Goal: Information Seeking & Learning: Learn about a topic

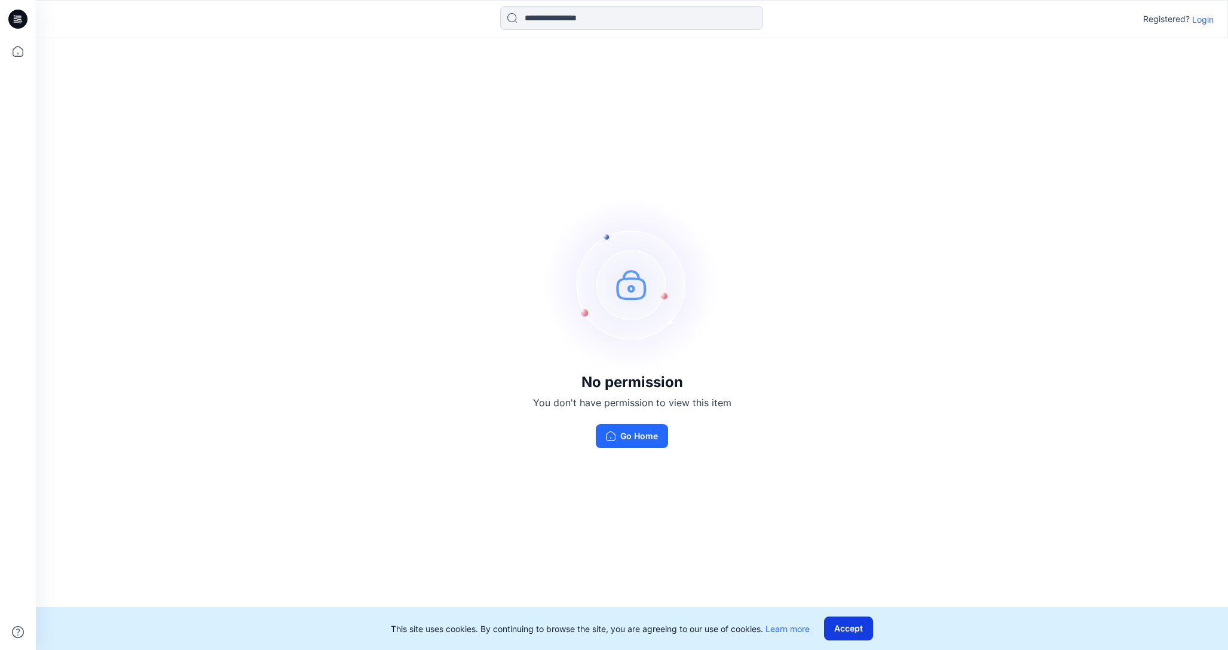
click at [837, 629] on button "Accept" at bounding box center [848, 629] width 49 height 24
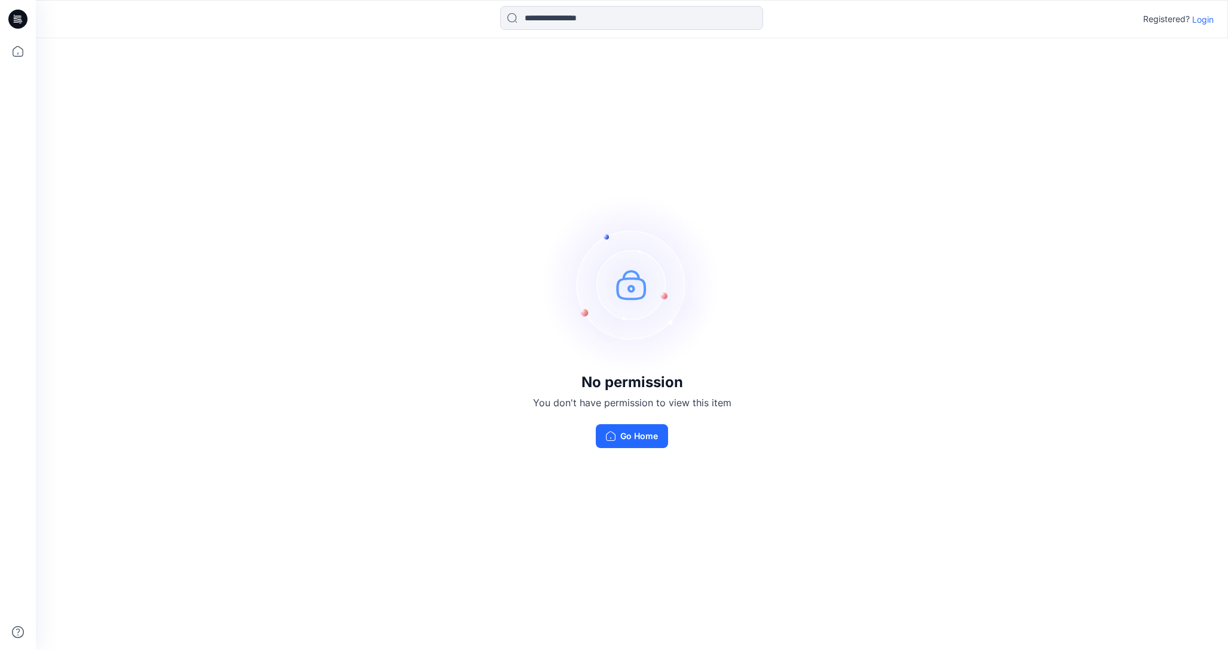
click at [1193, 33] on div "Registered? Login" at bounding box center [632, 19] width 1192 height 38
click at [1202, 19] on p "Login" at bounding box center [1203, 19] width 22 height 13
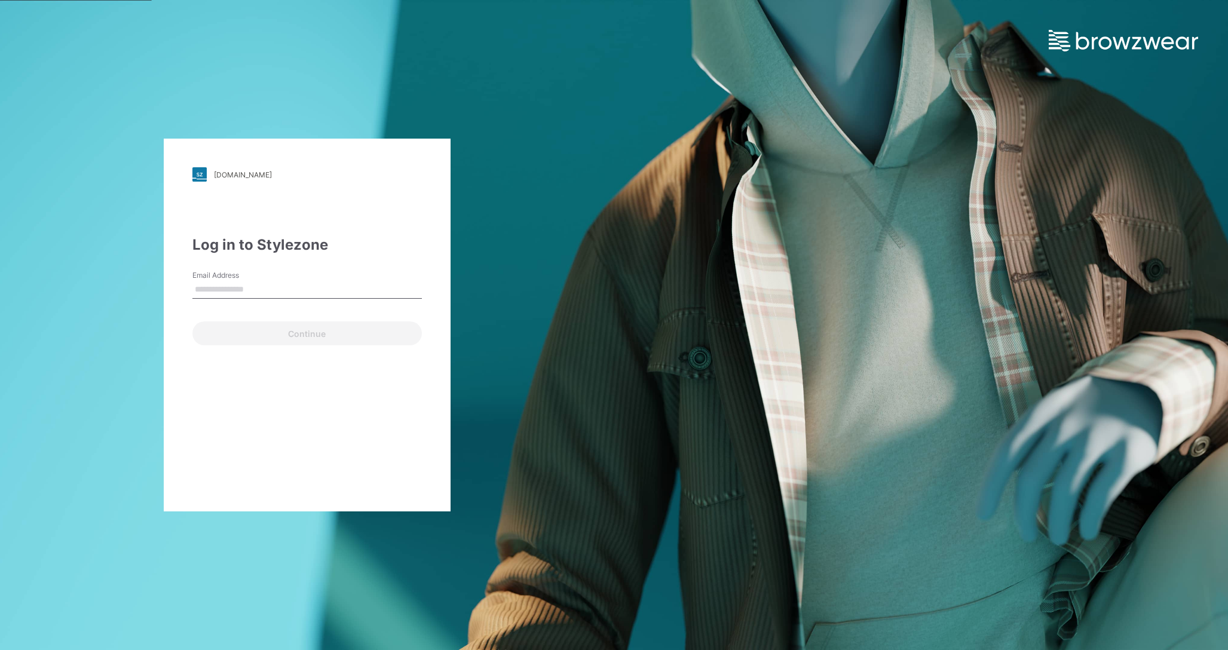
click at [380, 288] on input "Email Address" at bounding box center [307, 290] width 230 height 18
type input "**********"
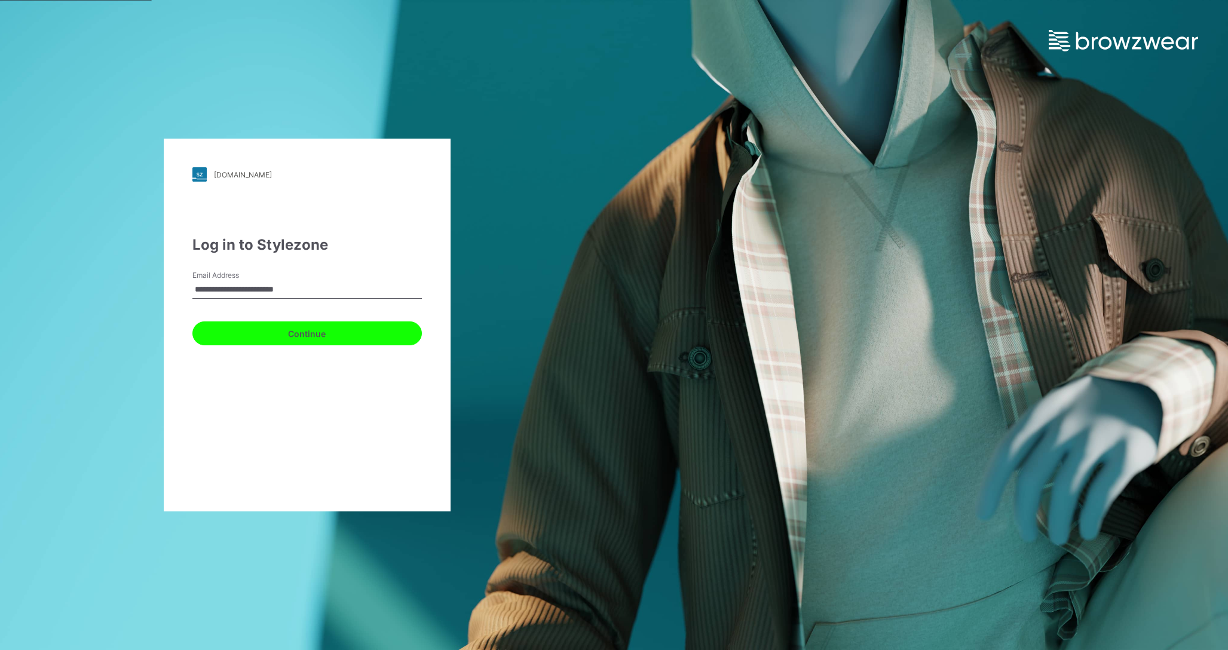
click at [322, 338] on button "Continue" at bounding box center [307, 334] width 230 height 24
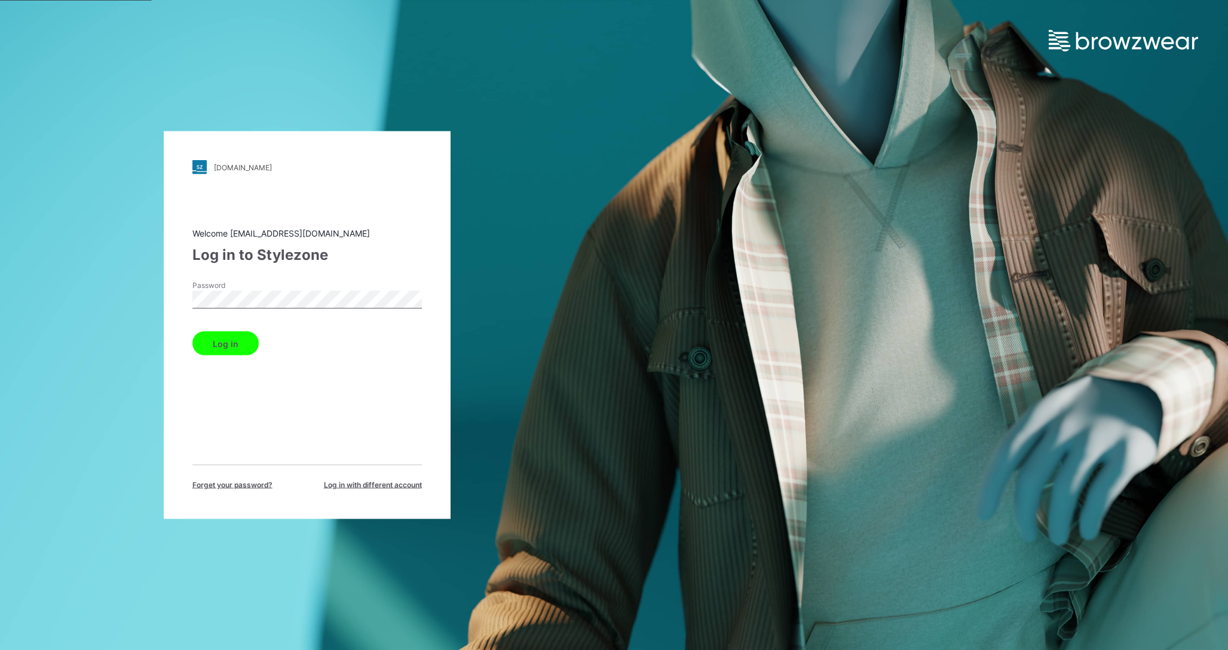
click at [224, 347] on button "Log in" at bounding box center [225, 344] width 66 height 24
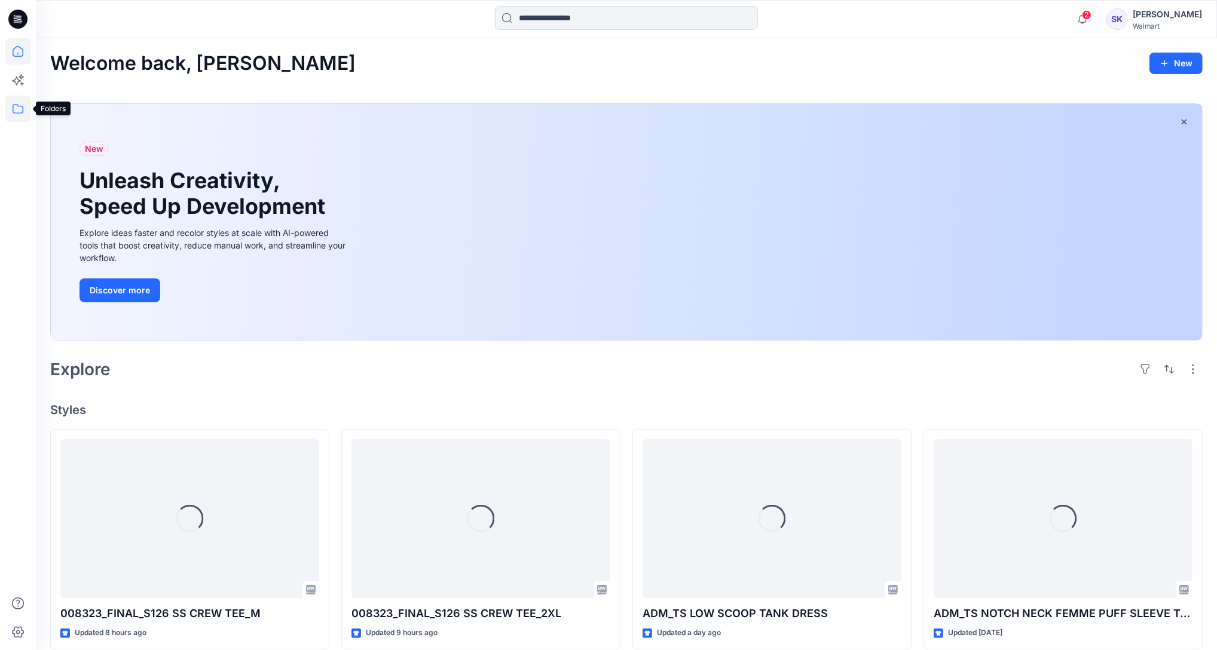
click at [17, 103] on icon at bounding box center [18, 109] width 26 height 26
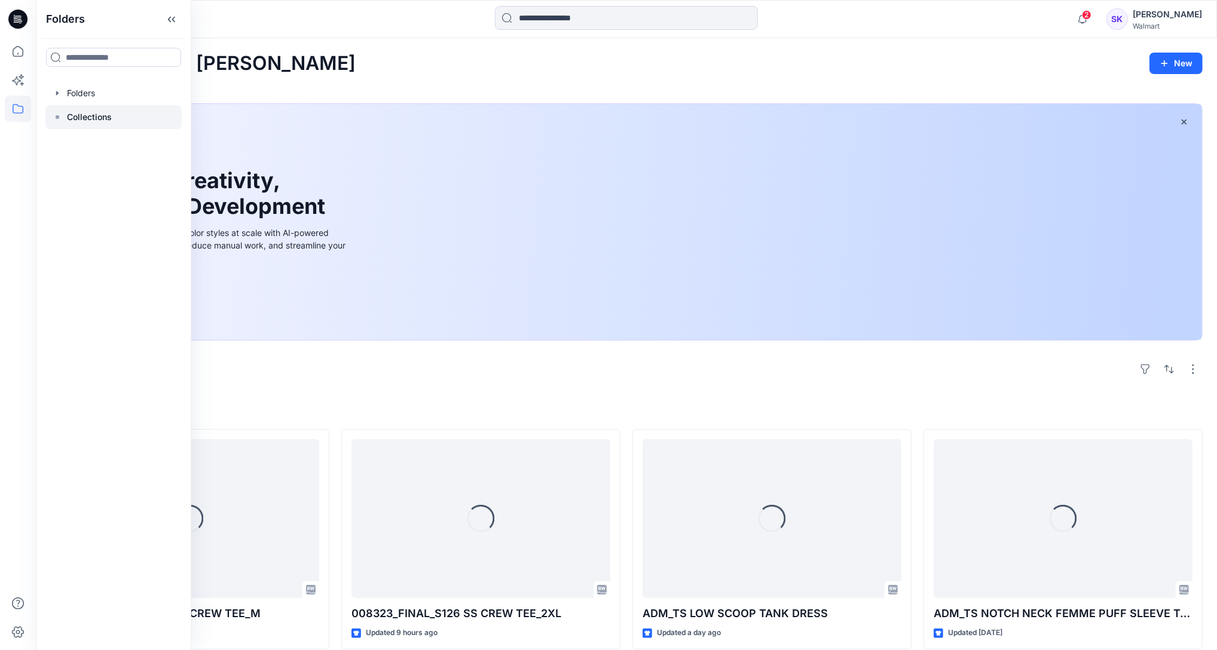
click at [109, 112] on p "Collections" at bounding box center [89, 117] width 45 height 14
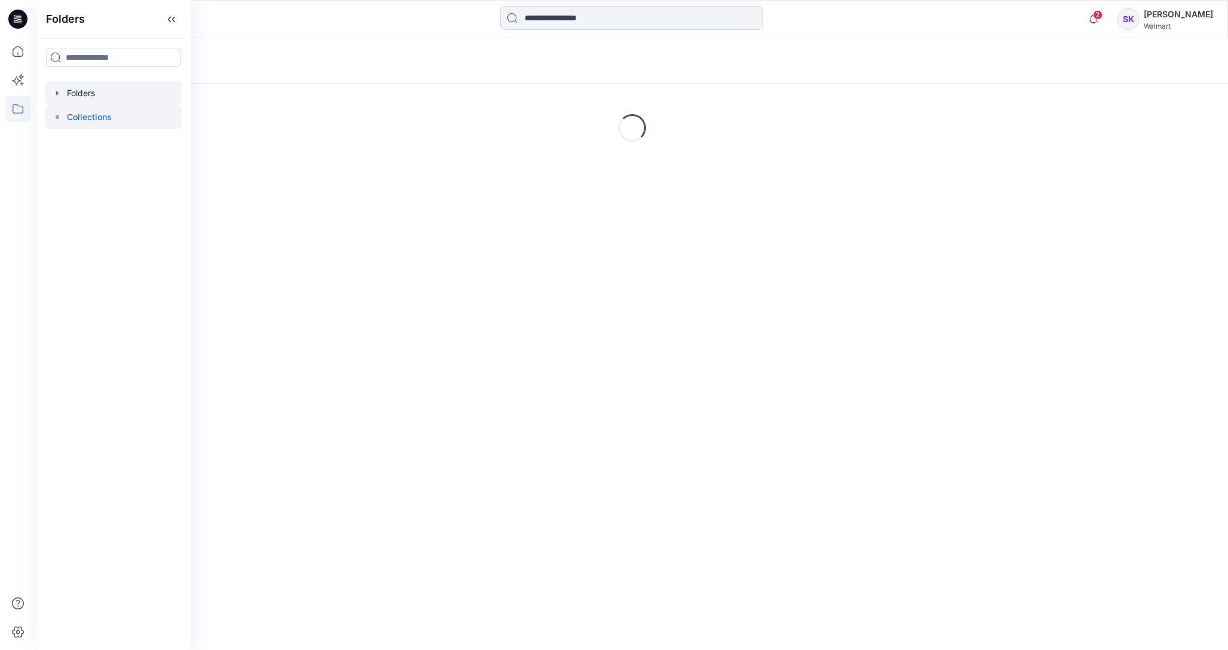
click at [106, 96] on div at bounding box center [113, 93] width 136 height 24
click at [55, 94] on icon "button" at bounding box center [58, 93] width 10 height 10
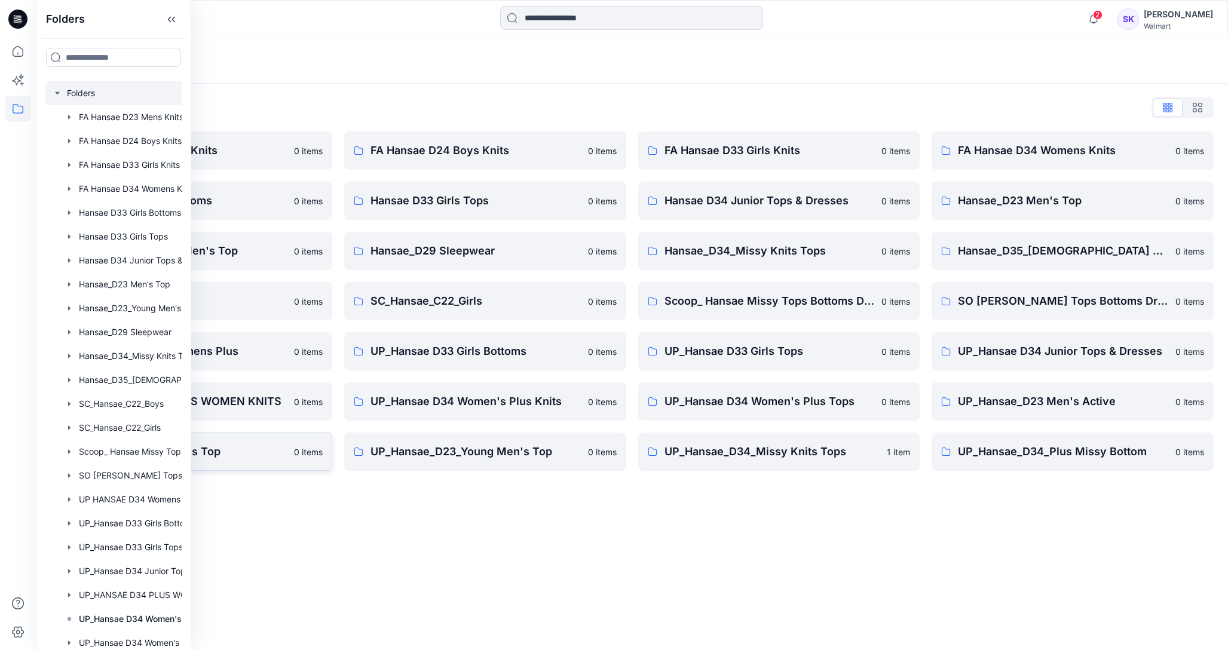
click at [211, 447] on p "UP_Hansae_D23 Men's Top" at bounding box center [182, 452] width 210 height 17
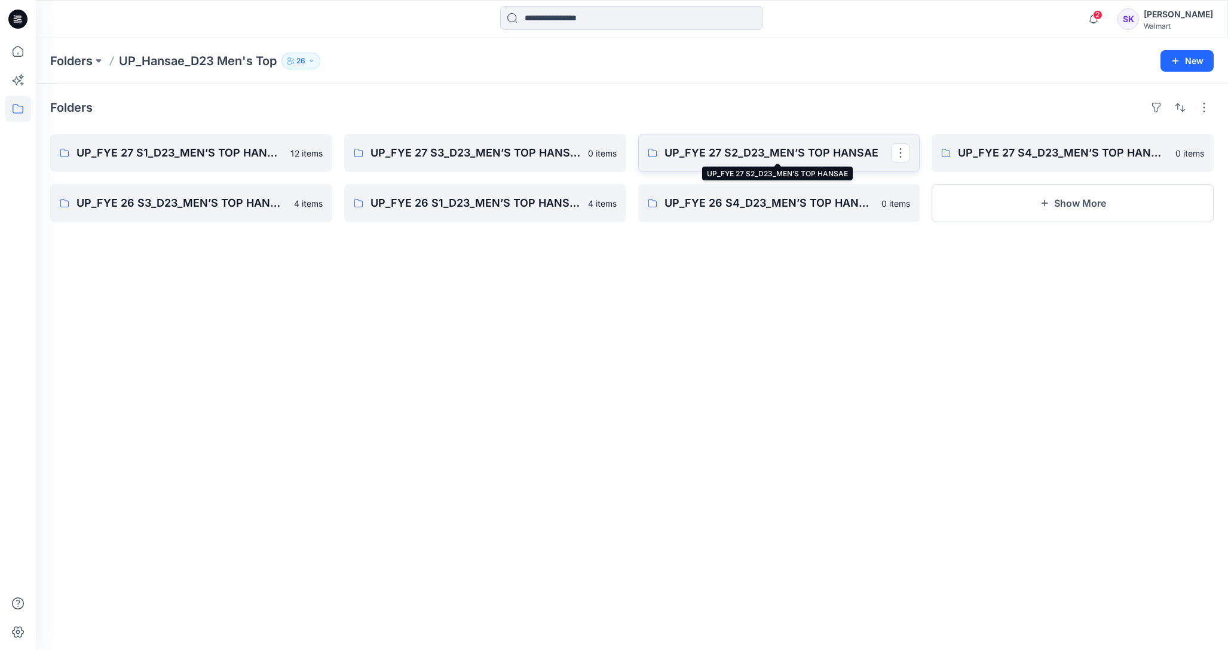
click at [707, 156] on p "UP_FYE 27 S2_D23_MEN’S TOP HANSAE" at bounding box center [778, 153] width 227 height 17
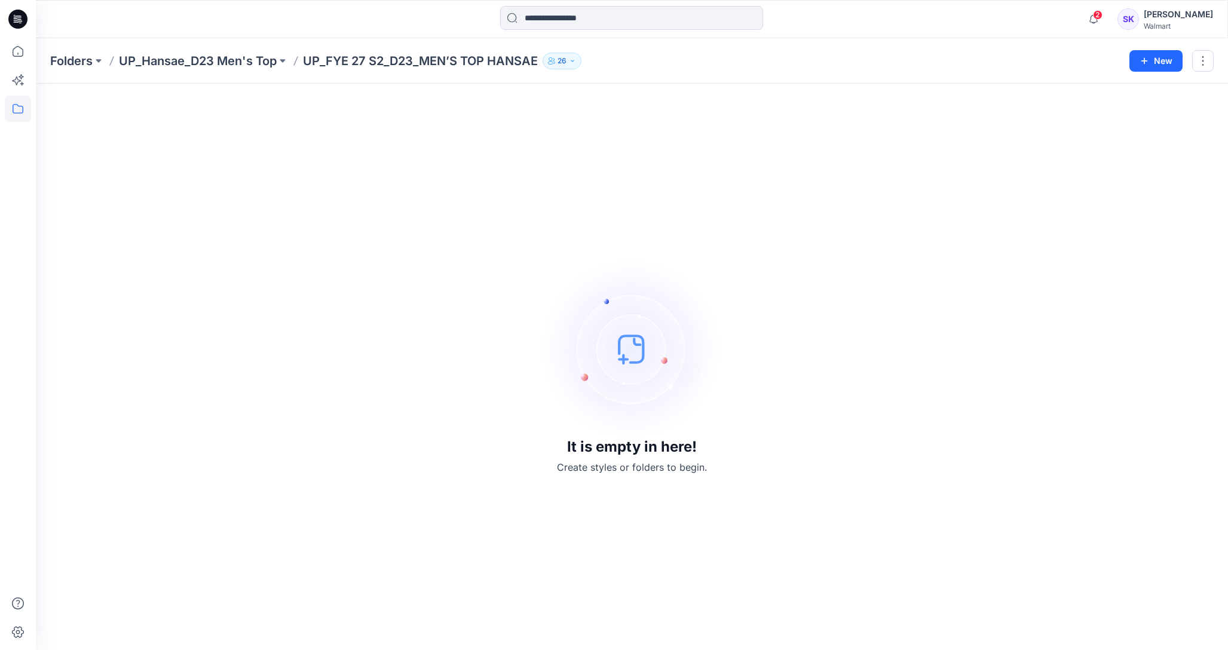
click at [707, 167] on div "It is empty in here! Create styles or folders to begin." at bounding box center [632, 367] width 1164 height 538
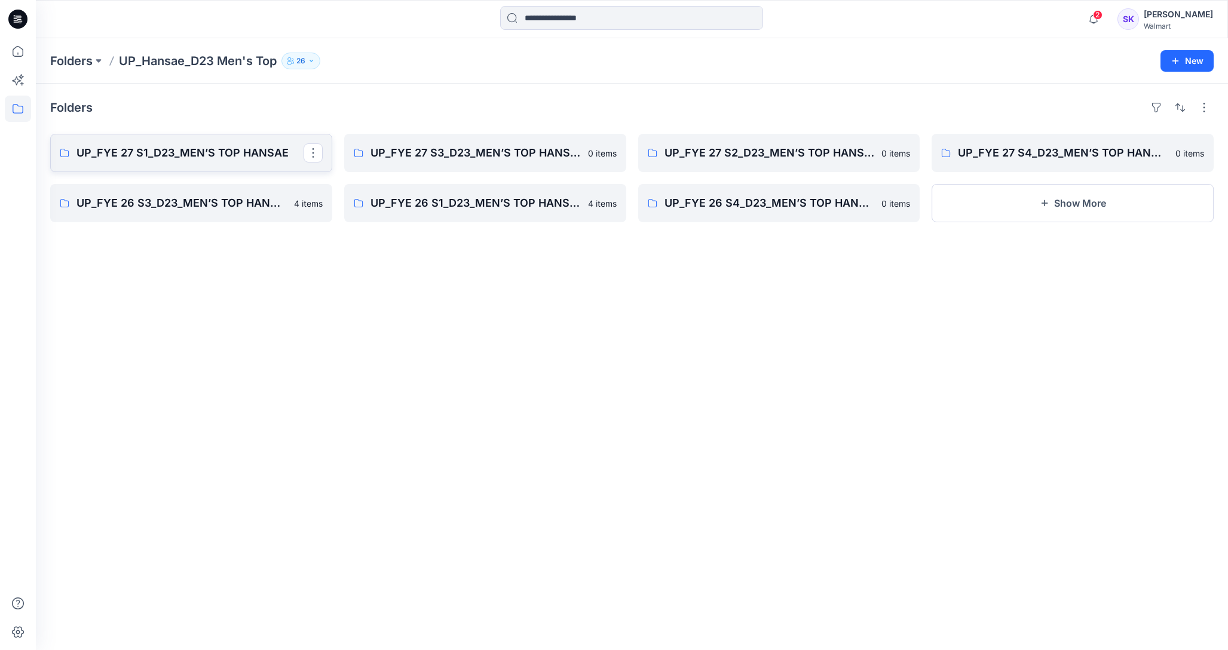
click at [228, 161] on p "UP_FYE 27 S1_D23_MEN’S TOP HANSAE" at bounding box center [190, 153] width 227 height 17
click at [817, 212] on link "UP_FYE 26 S4_D23_MEN’S TOP HANSAE" at bounding box center [779, 203] width 282 height 38
click at [390, 213] on link "UP_FYE 26 S1_D23_MEN’S TOP HANSAE" at bounding box center [485, 203] width 282 height 38
click at [244, 186] on link "UP_FYE 26 S3_D23_MEN’S TOP HANSAE" at bounding box center [191, 203] width 282 height 38
click at [1064, 145] on p "UP_FYE 27 S4_D23_MEN’S TOP HANSAE" at bounding box center [1071, 153] width 227 height 17
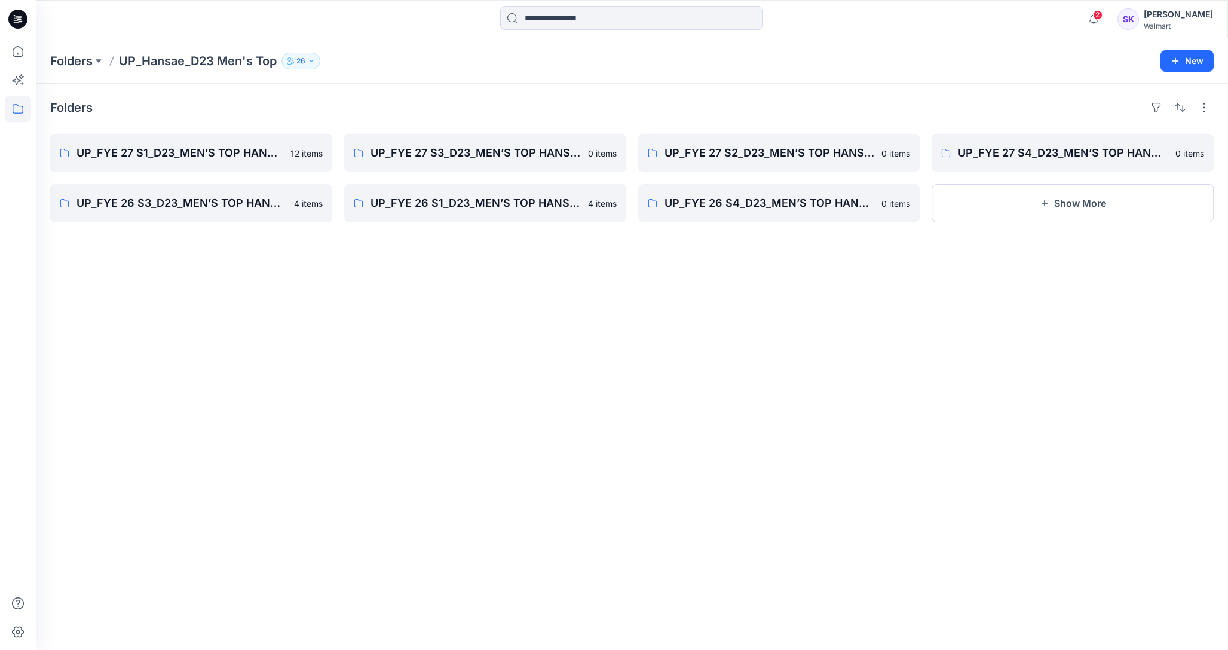
click at [841, 378] on div "Folders UP_FYE 27 S1_D23_MEN’S TOP HANSAE 12 items UP_FYE 26 S3_D23_MEN’S TOP H…" at bounding box center [632, 367] width 1192 height 567
click at [72, 66] on p "Folders" at bounding box center [71, 61] width 42 height 17
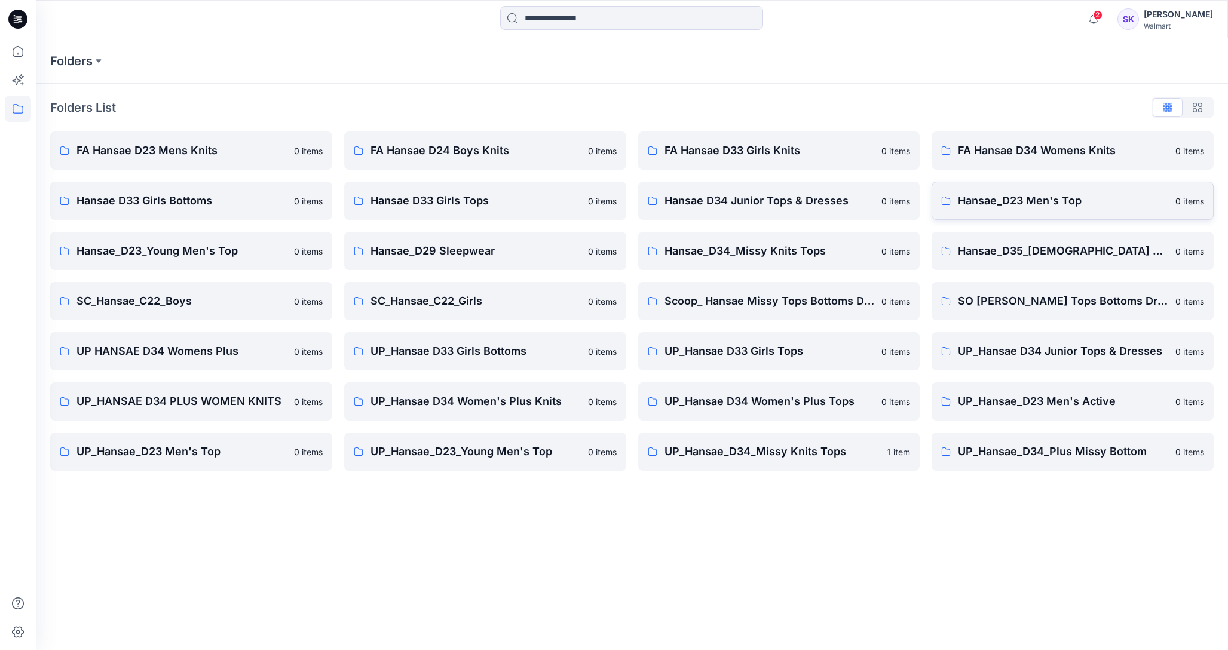
click at [984, 204] on p "Hansae_D23 Men's Top" at bounding box center [1063, 200] width 210 height 17
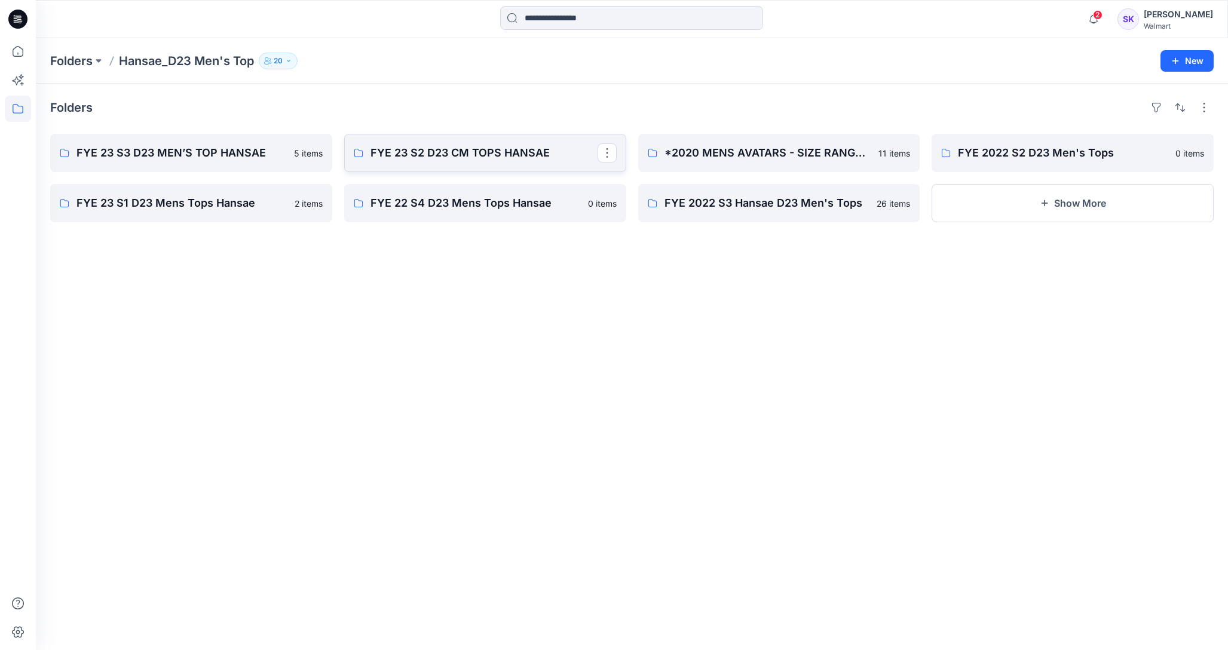
click at [407, 155] on p "FYE 23 S2 D23 CM TOPS HANSAE" at bounding box center [484, 153] width 227 height 17
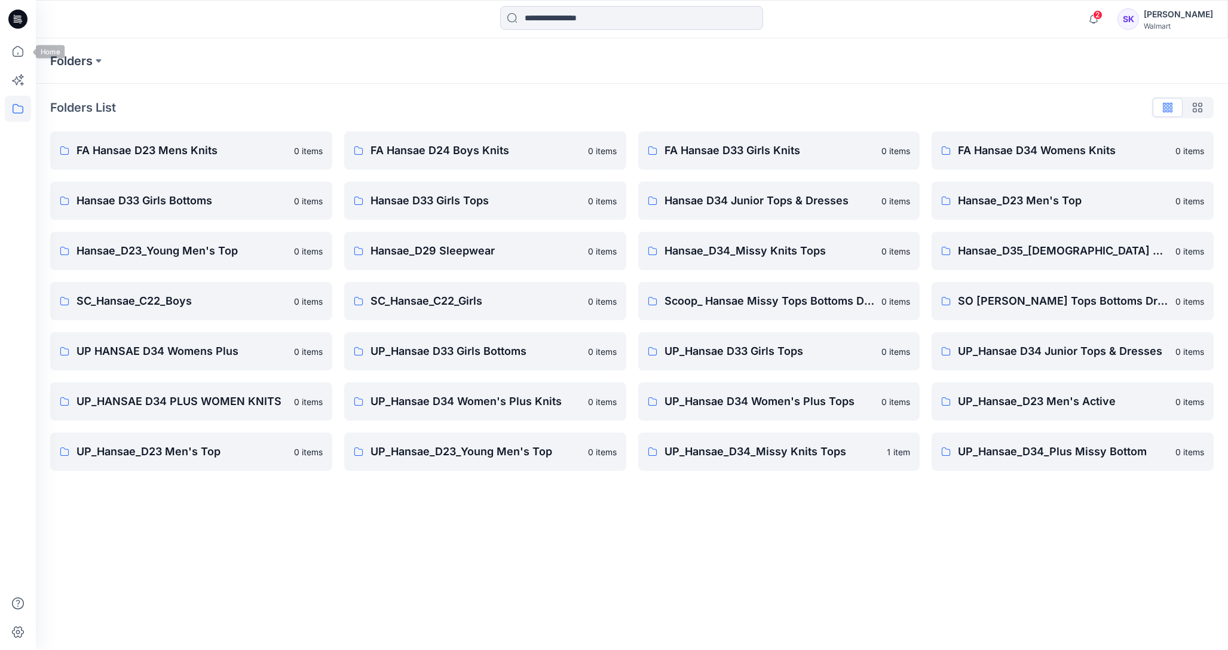
click at [54, 51] on div "Folders" at bounding box center [632, 60] width 1192 height 45
click at [72, 60] on p "Folders" at bounding box center [71, 61] width 42 height 17
click at [11, 111] on icon at bounding box center [18, 109] width 26 height 26
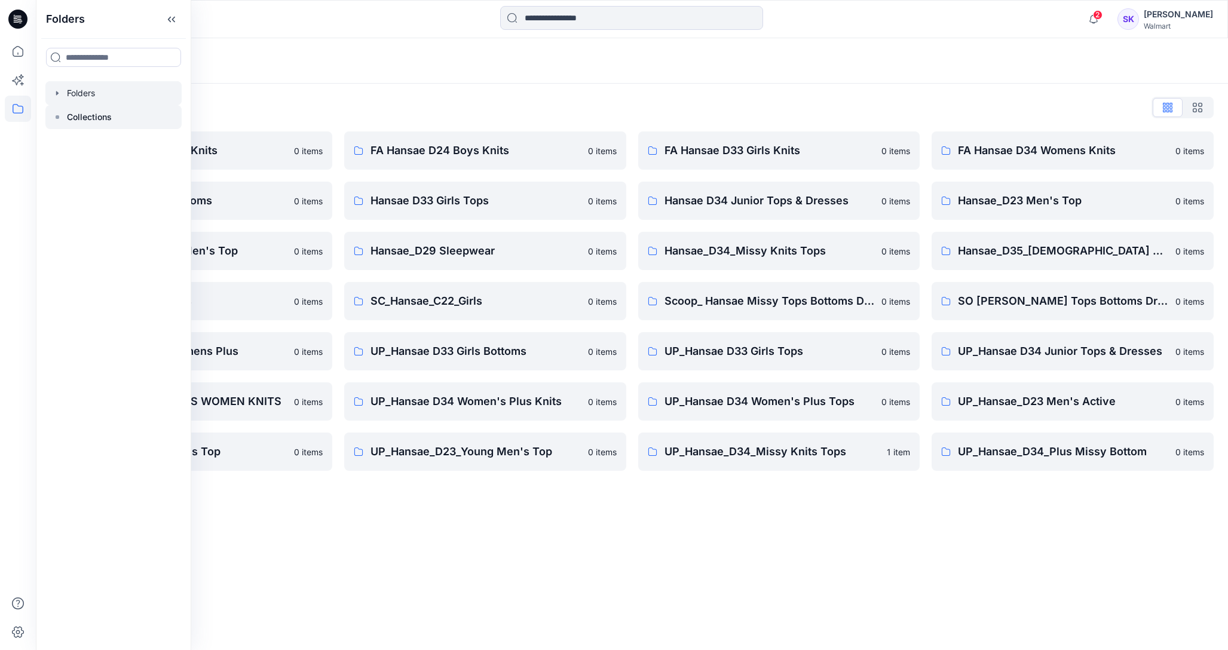
click at [91, 114] on p "Collections" at bounding box center [89, 117] width 45 height 14
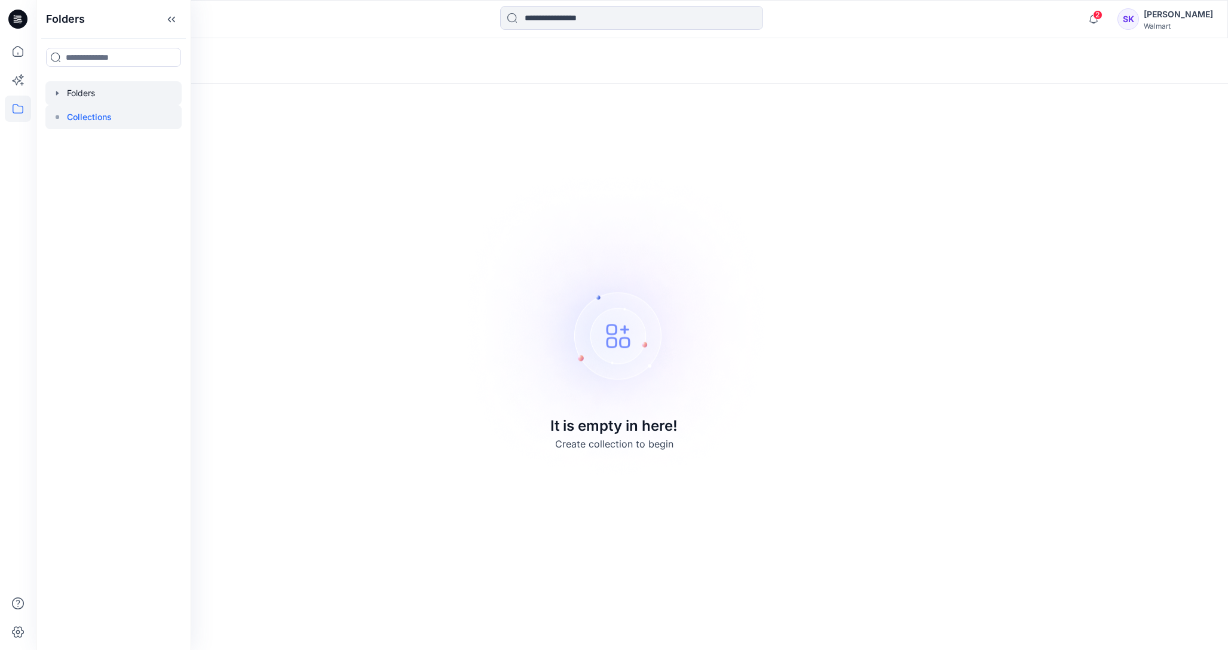
click at [131, 91] on div at bounding box center [113, 93] width 136 height 24
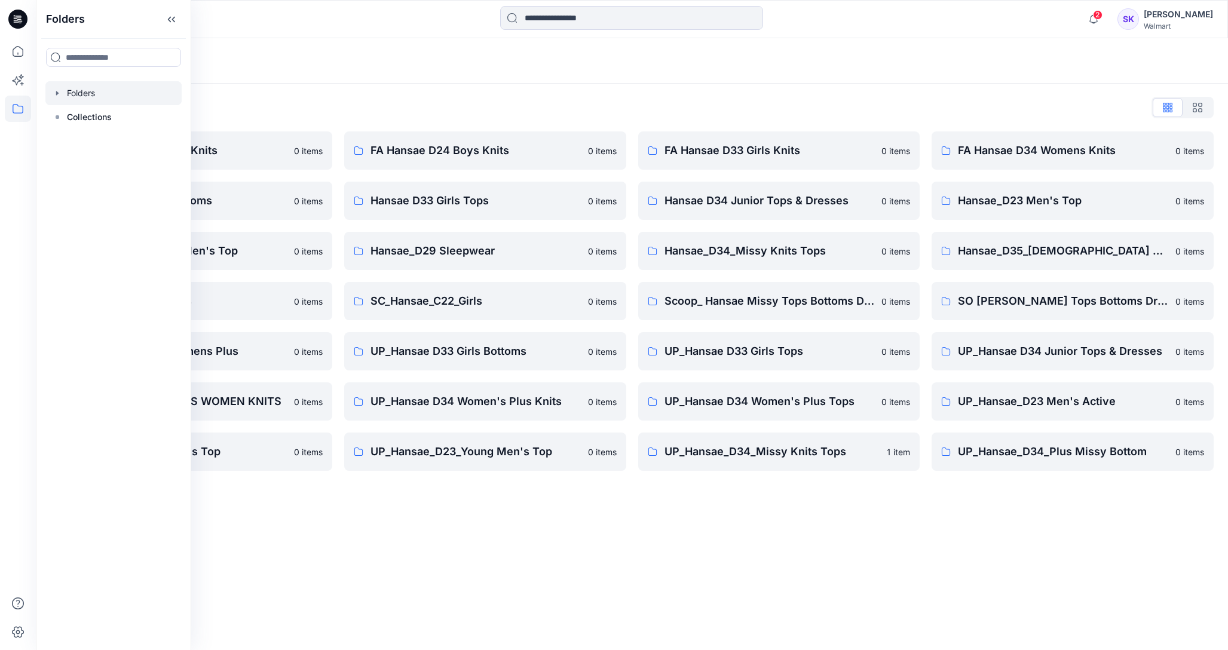
click at [57, 88] on icon "button" at bounding box center [58, 93] width 10 height 10
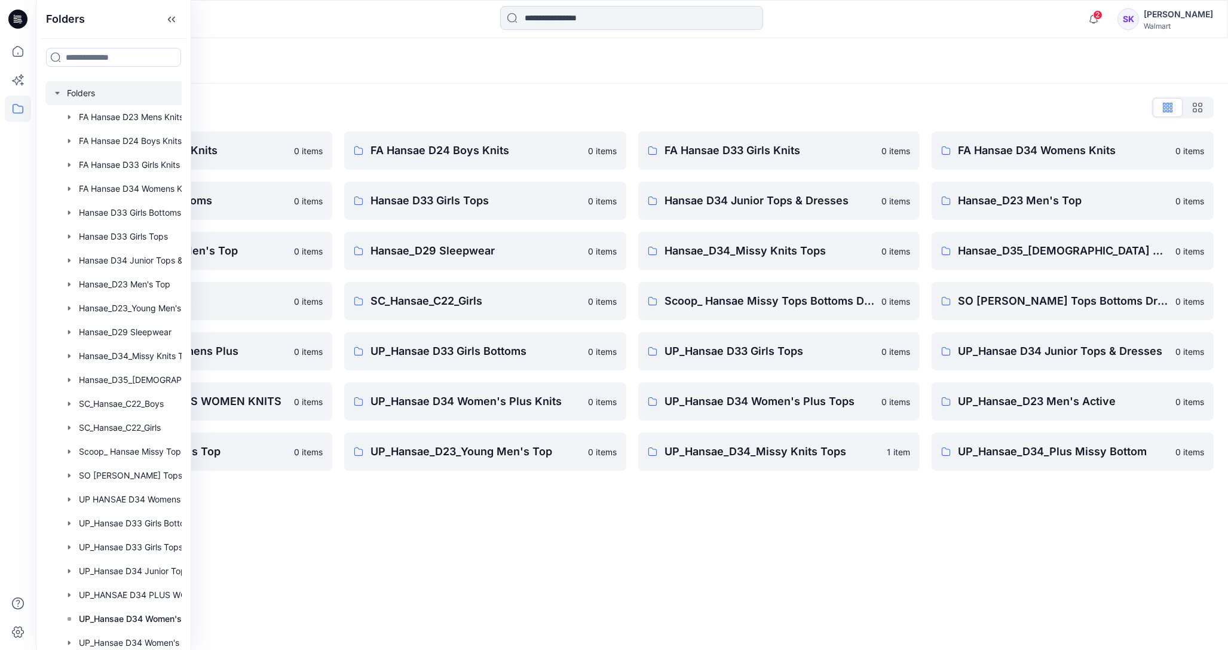
click at [813, 77] on div "Folders" at bounding box center [632, 60] width 1192 height 45
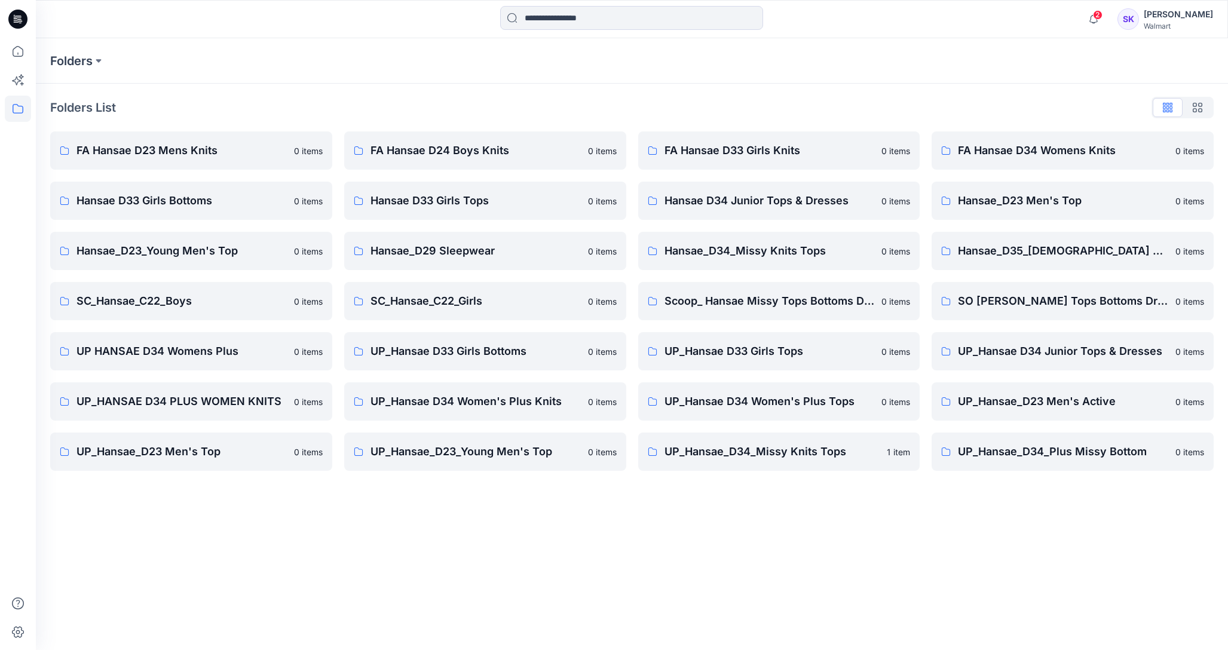
click at [1191, 108] on button "button" at bounding box center [1198, 107] width 30 height 19
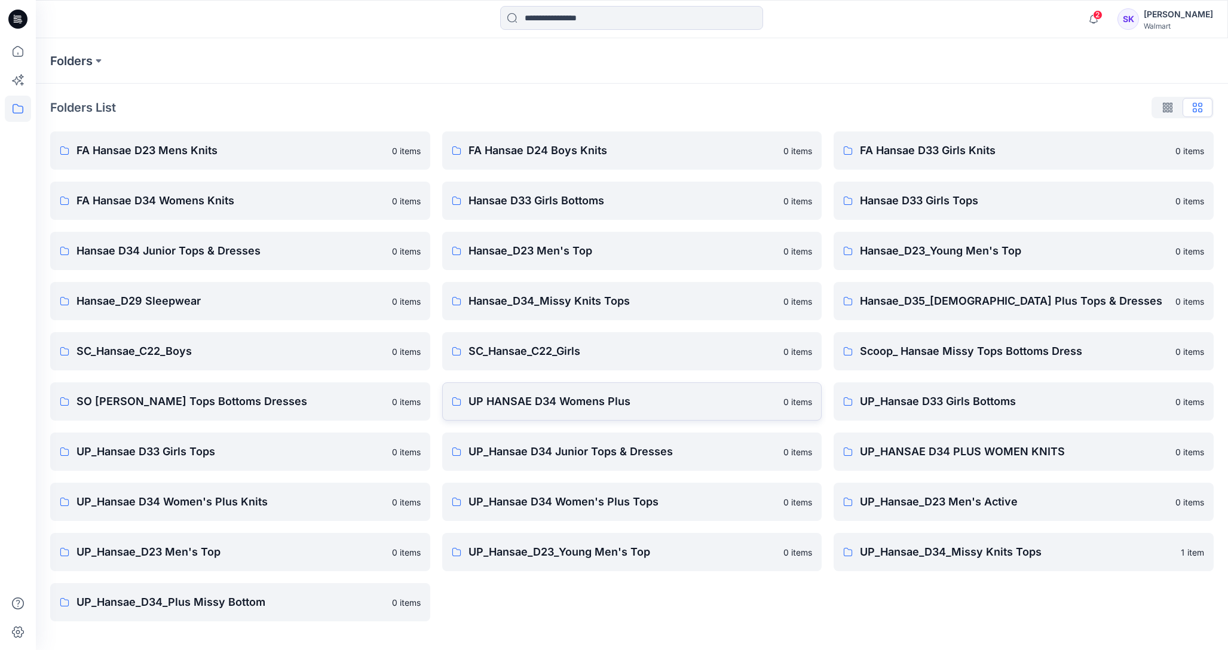
click at [559, 402] on p "UP HANSAE D34 Womens Plus" at bounding box center [623, 401] width 308 height 17
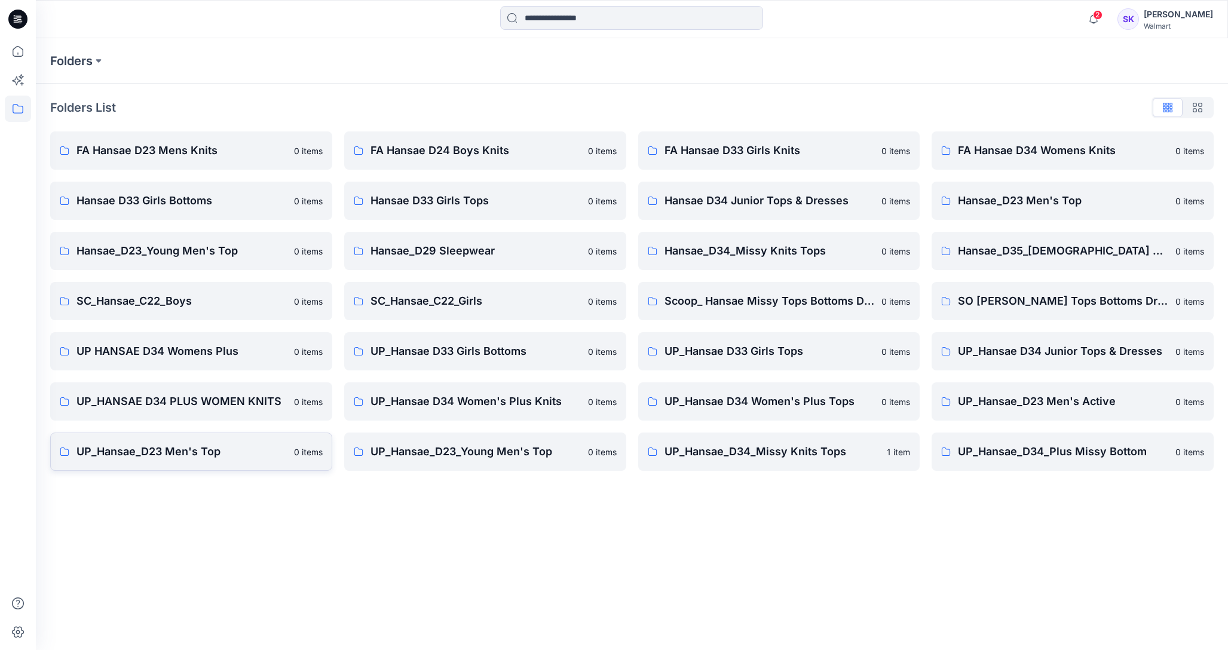
click at [234, 444] on p "UP_Hansae_D23 Men's Top" at bounding box center [182, 452] width 210 height 17
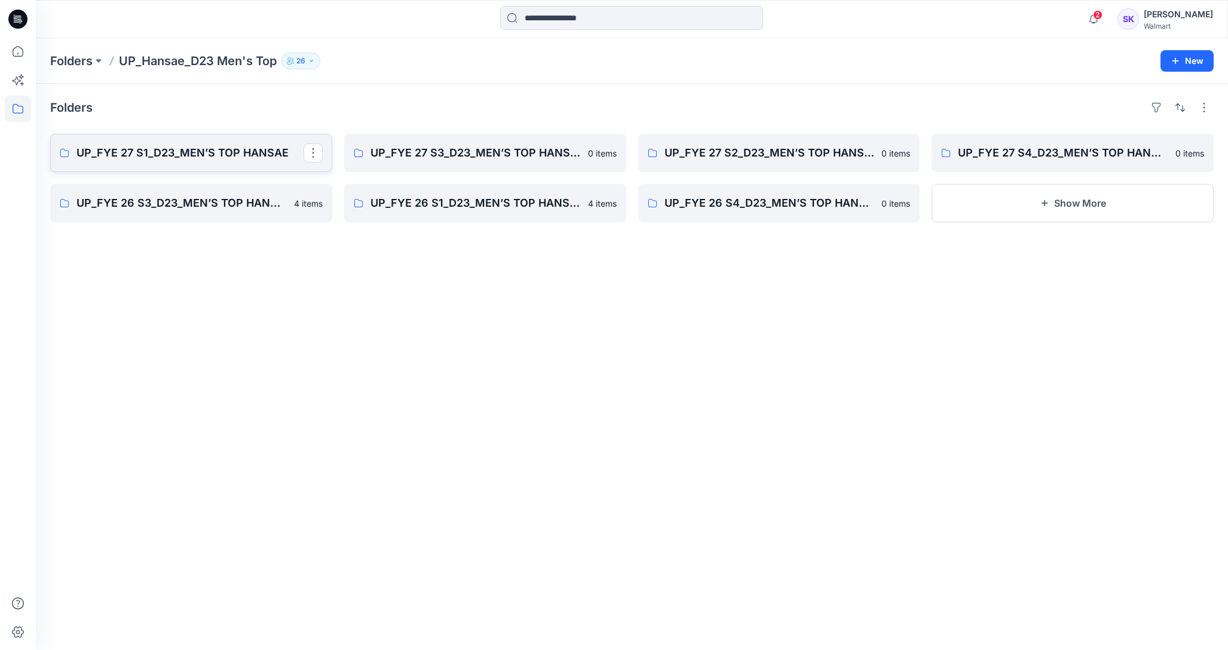
click at [228, 168] on link "UP_FYE 27 S1_D23_MEN’S TOP HANSAE" at bounding box center [191, 153] width 282 height 38
click at [397, 163] on link "UP_FYE 27 S3_D23_MEN’S TOP HANSAE" at bounding box center [485, 153] width 282 height 38
click at [715, 173] on div "UP_FYE 27 S2_D23_MEN’S TOP HANSAE 0 items UP_FYE 26 S4_D23_MEN’S TOP HANSAE 0 i…" at bounding box center [779, 178] width 282 height 88
click at [719, 166] on link "UP_FYE 27 S2_D23_MEN’S TOP HANSAE" at bounding box center [779, 153] width 282 height 38
click at [1045, 139] on link "UP_FYE 27 S4_D23_MEN’S TOP HANSAE" at bounding box center [1073, 153] width 282 height 38
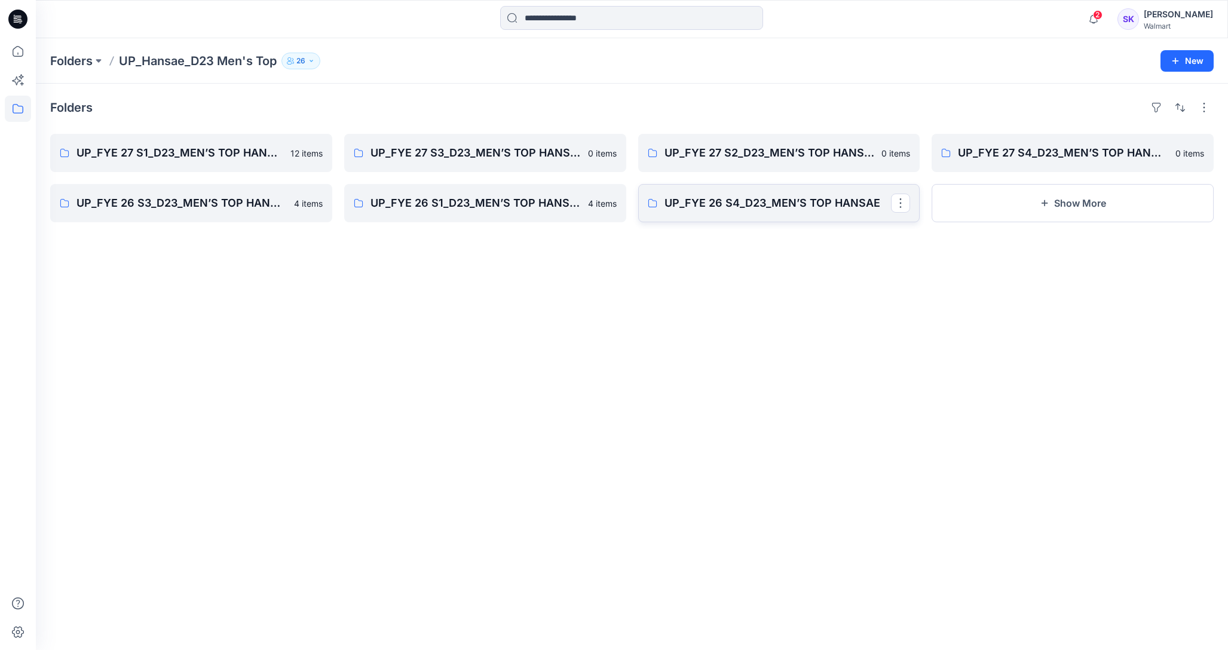
click at [686, 193] on link "UP_FYE 26 S4_D23_MEN’S TOP HANSAE" at bounding box center [779, 203] width 282 height 38
click at [496, 197] on p "UP_FYE 26 S1_D23_MEN’S TOP HANSAE" at bounding box center [484, 203] width 227 height 17
click at [184, 204] on p "UP_FYE 26 S3_D23_MEN’S TOP HANSAE" at bounding box center [190, 203] width 227 height 17
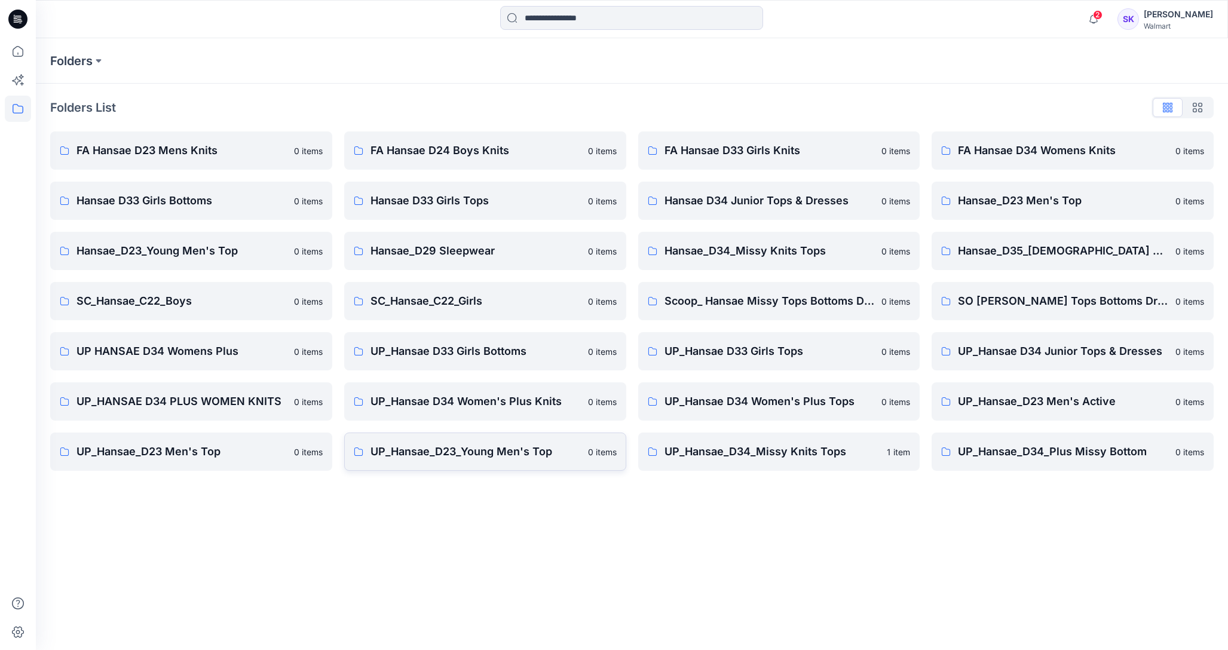
click at [415, 459] on p "UP_Hansae_D23_Young Men's Top" at bounding box center [476, 452] width 210 height 17
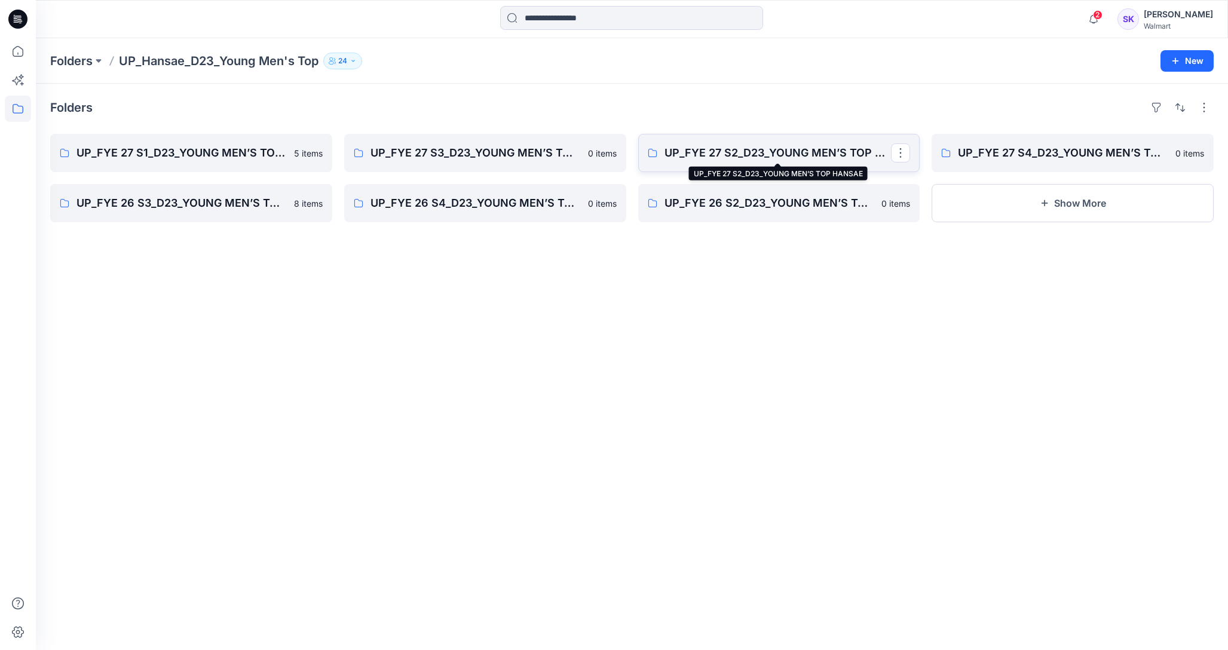
click at [758, 145] on p "UP_FYE 27 S2_D23_YOUNG MEN’S TOP HANSAE" at bounding box center [778, 153] width 227 height 17
click at [1002, 143] on link "UP_FYE 27 S4_D23_YOUNG MEN’S TOP HANSAE" at bounding box center [1073, 153] width 282 height 38
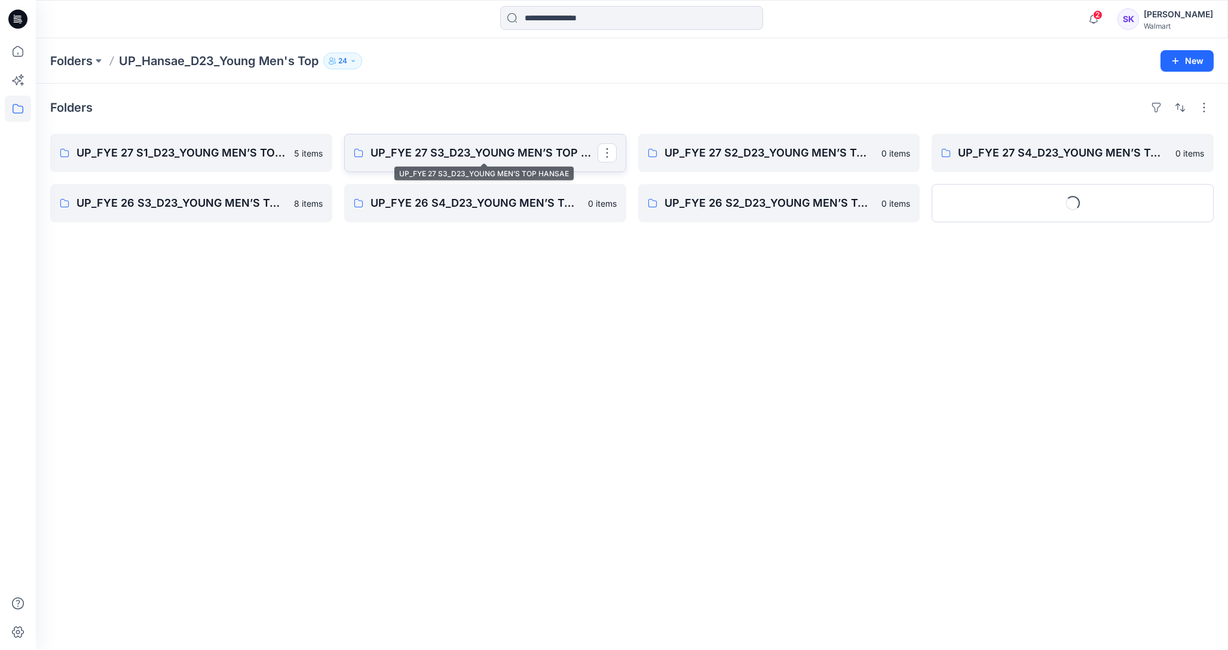
click at [533, 157] on p "UP_FYE 27 S3_D23_YOUNG MEN’S TOP HANSAE" at bounding box center [484, 153] width 227 height 17
click at [93, 151] on p "UP_FYE 27 S1_D23_YOUNG MEN’S TOP HANSAE" at bounding box center [190, 153] width 227 height 17
click at [272, 192] on link "UP_FYE 26 S3_D23_YOUNG MEN’S TOP HANSAE" at bounding box center [191, 203] width 282 height 38
click at [506, 207] on p "UP_FYE 26 S4_D23_YOUNG MEN’S TOP HANSAE" at bounding box center [484, 203] width 227 height 17
click at [712, 204] on p "UP_FYE 26 S2_D23_YOUNG MEN’S TOP HANSAE" at bounding box center [778, 203] width 227 height 17
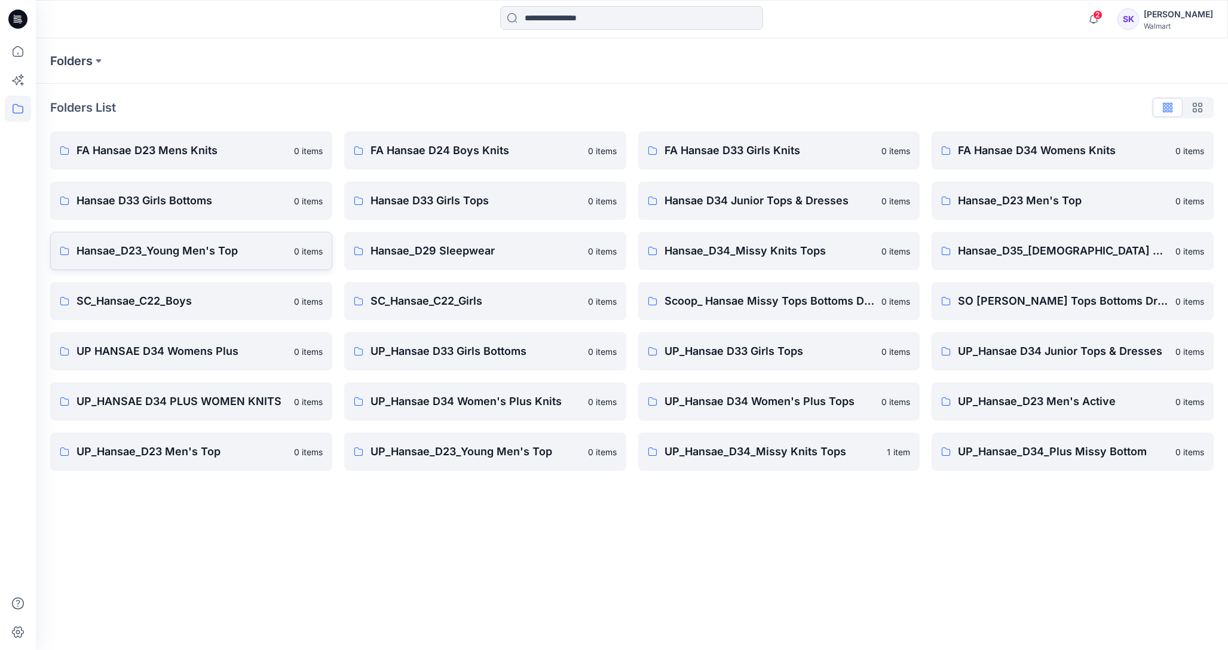
click at [158, 262] on link "Hansae_D23_Young Men's Top 0 items" at bounding box center [191, 251] width 282 height 38
click at [1076, 413] on link "UP_Hansae_D23 Men's Active 0 items" at bounding box center [1073, 402] width 282 height 38
click at [987, 415] on link "UP_Hansae_D23 Men's Active 0 items" at bounding box center [1073, 402] width 282 height 38
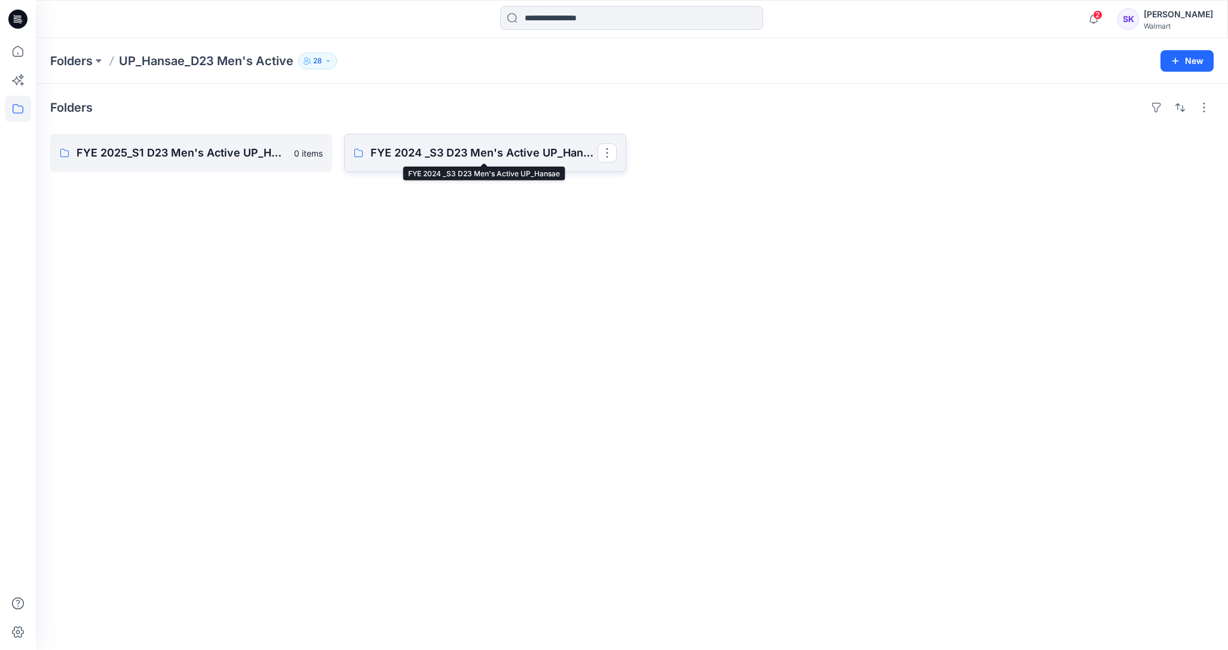
click at [487, 149] on p "FYE 2024 _S3 D23 Men's Active UP_Hansae" at bounding box center [484, 153] width 227 height 17
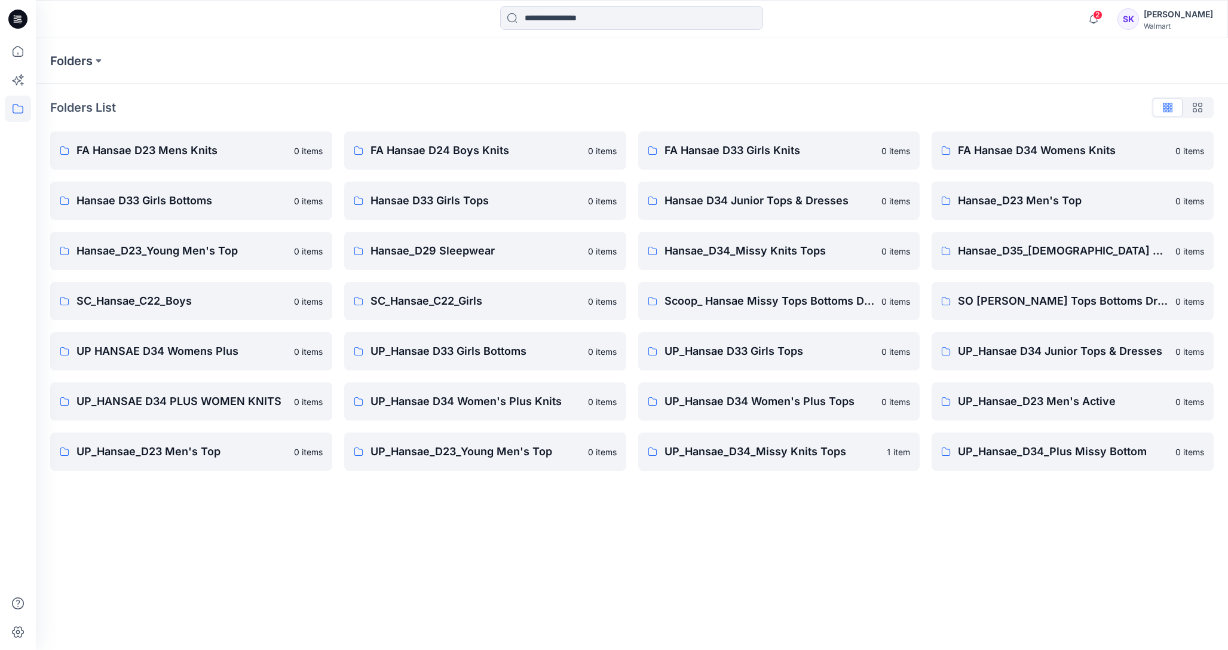
click at [794, 577] on div "Folders Folders List FA Hansae D23 Mens Knits 0 items Hansae D33 Girls Bottoms …" at bounding box center [632, 344] width 1192 height 612
click at [161, 166] on link "FA Hansae D23 Mens Knits 0 items" at bounding box center [191, 150] width 282 height 38
click at [168, 246] on p "Hansae_D23_Young Men's Top" at bounding box center [182, 251] width 210 height 17
click at [175, 446] on p "UP_Hansae_D23 Men's Top" at bounding box center [182, 452] width 210 height 17
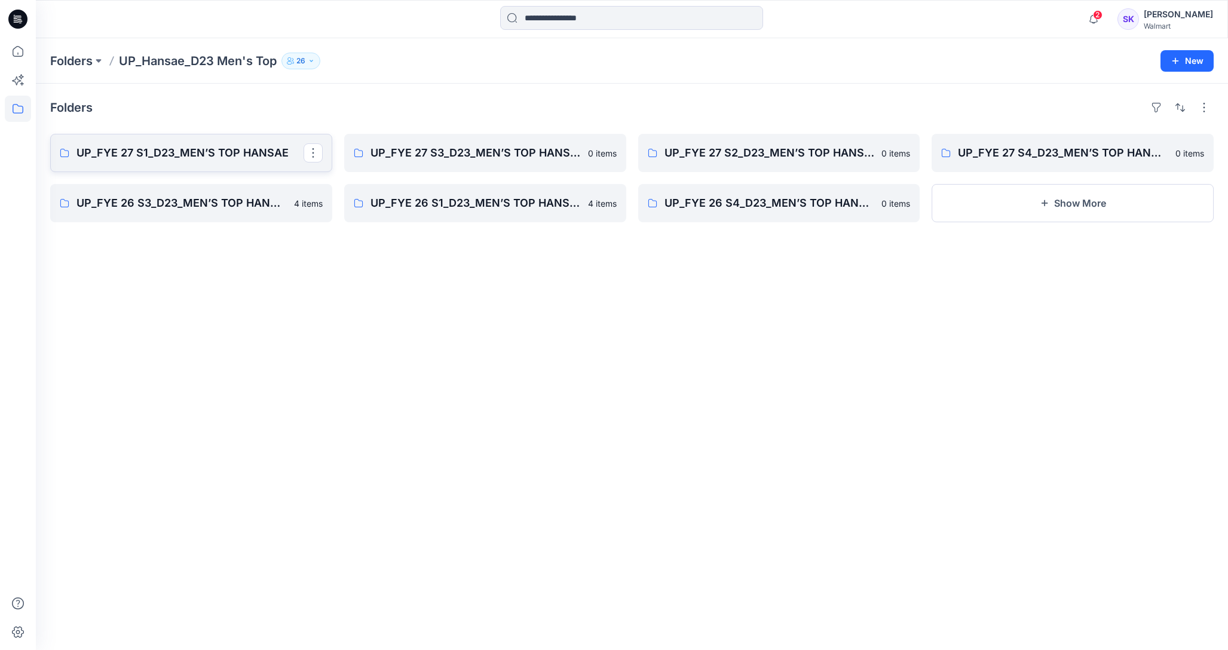
click at [196, 168] on link "UP_FYE 27 S1_D23_MEN’S TOP HANSAE" at bounding box center [191, 153] width 282 height 38
click at [772, 154] on p "UP_FYE 27 S2_D23_MEN’S TOP HANSAE" at bounding box center [778, 153] width 227 height 17
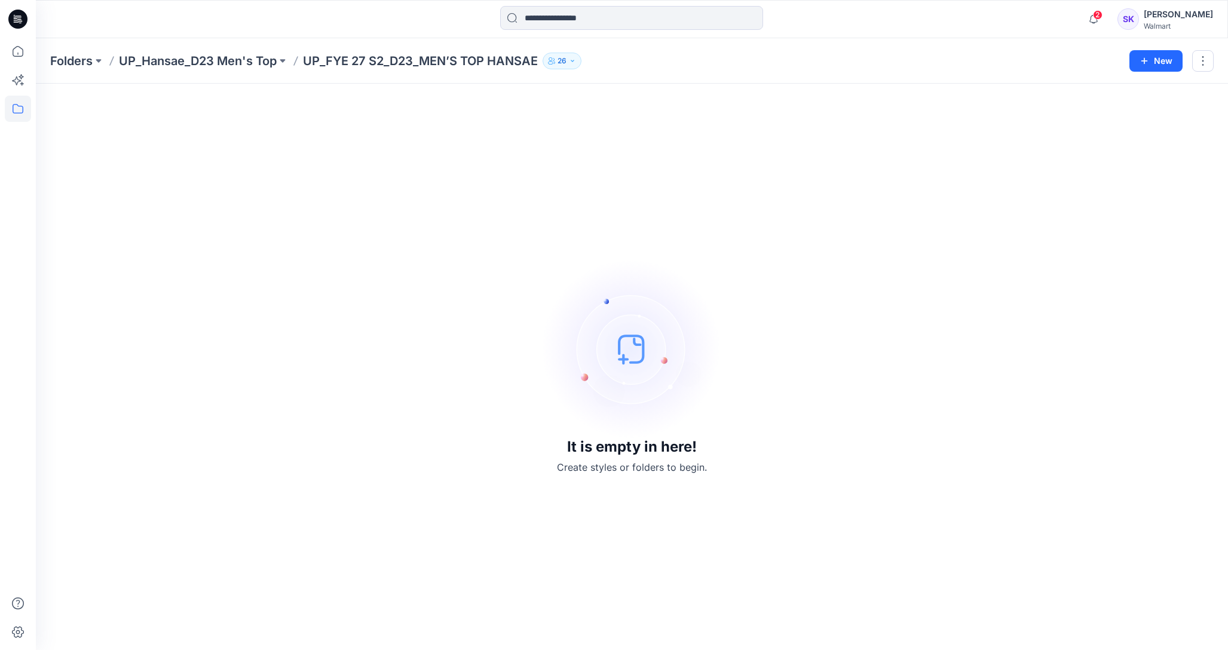
click at [857, 219] on div "It is empty in here! Create styles or folders to begin." at bounding box center [632, 367] width 1164 height 538
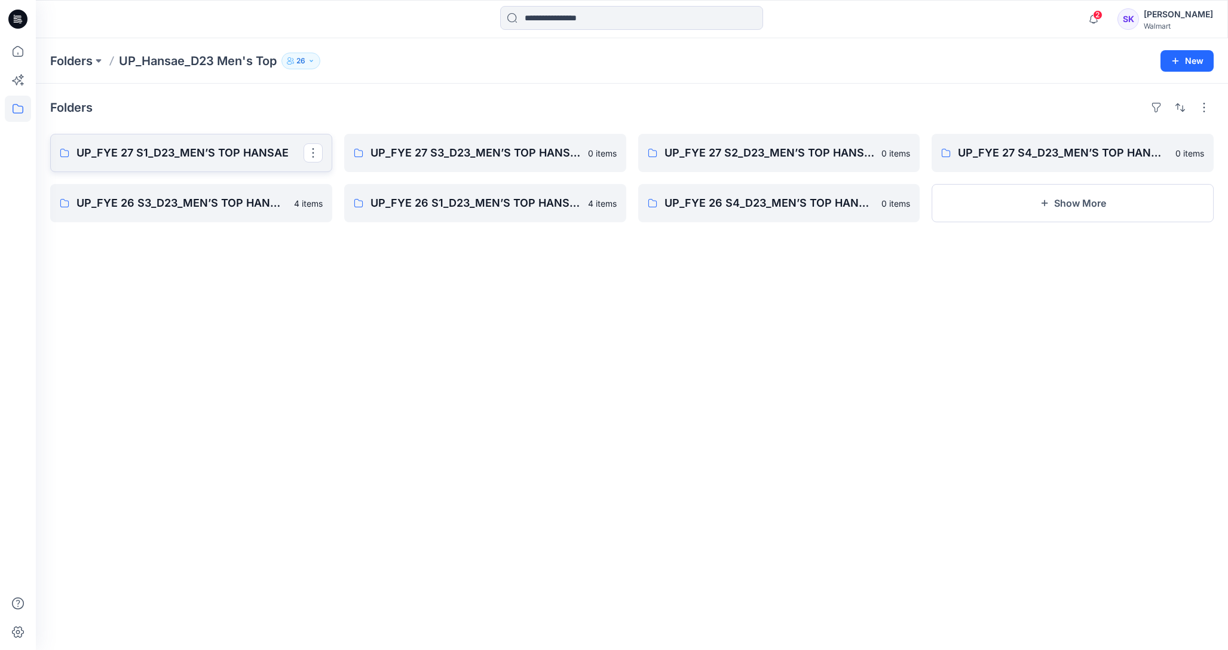
click at [169, 151] on p "UP_FYE 27 S1_D23_MEN’S TOP HANSAE" at bounding box center [190, 153] width 227 height 17
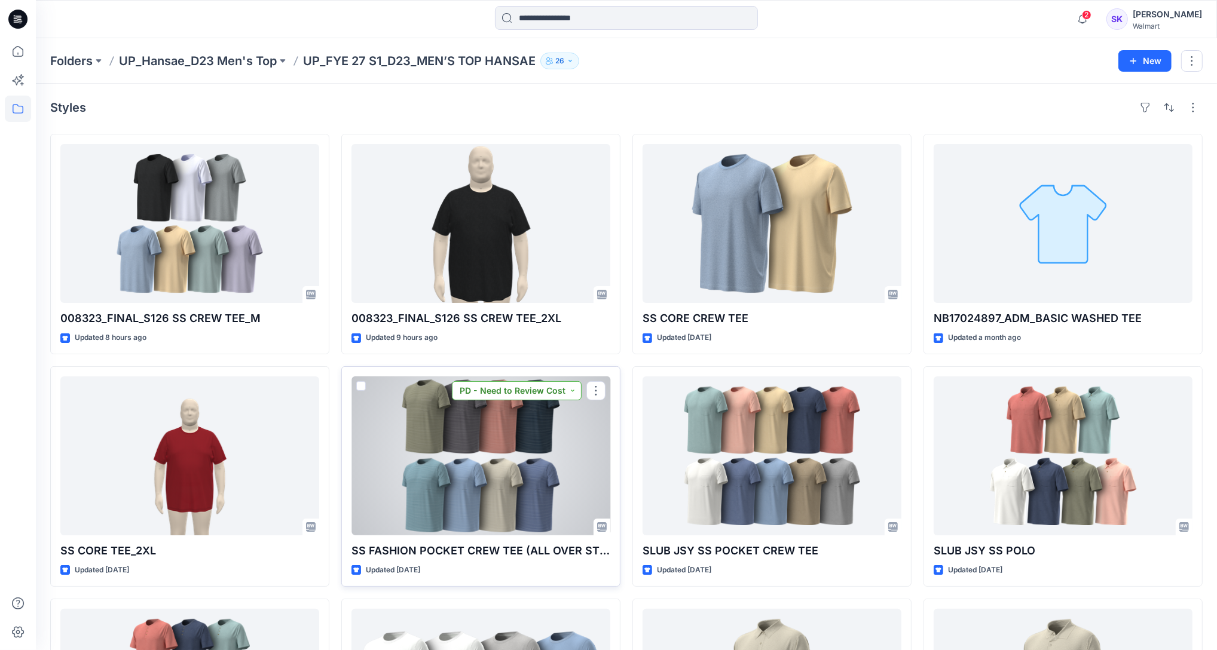
click at [507, 396] on button "PD - Need to Review Cost" at bounding box center [517, 390] width 130 height 19
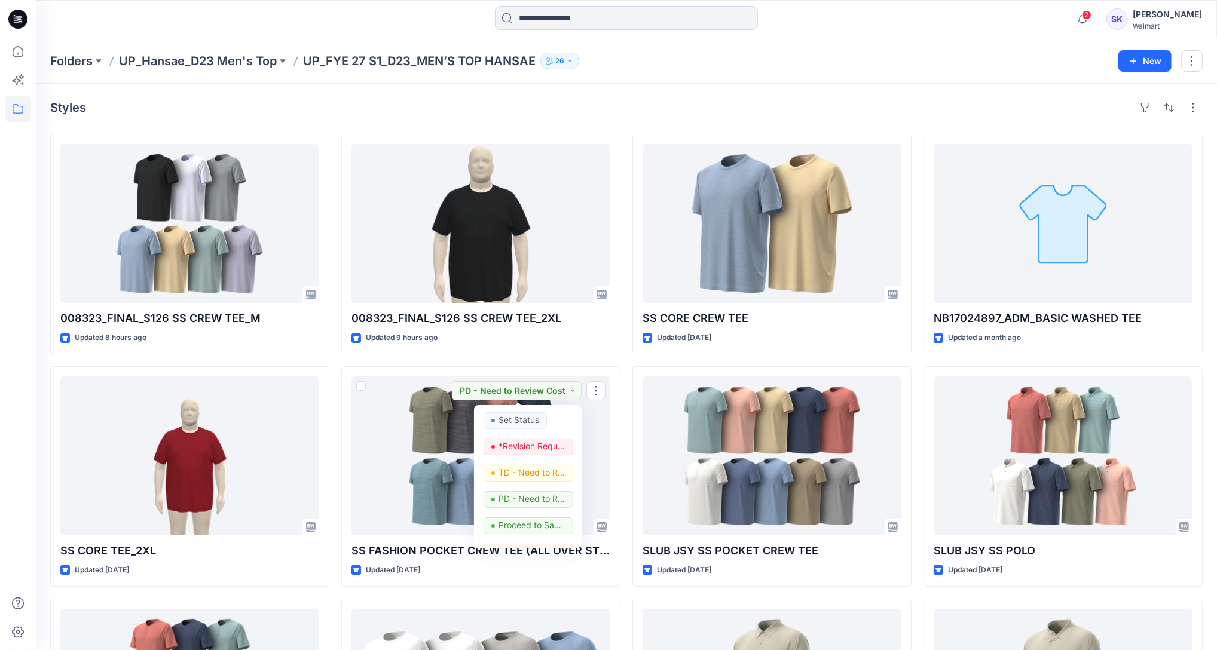
click at [754, 75] on div "Folders UP_Hansae_D23 Men's Top UP_FYE 27 S1_D23_MEN’S TOP HANSAE 26 New" at bounding box center [626, 60] width 1181 height 45
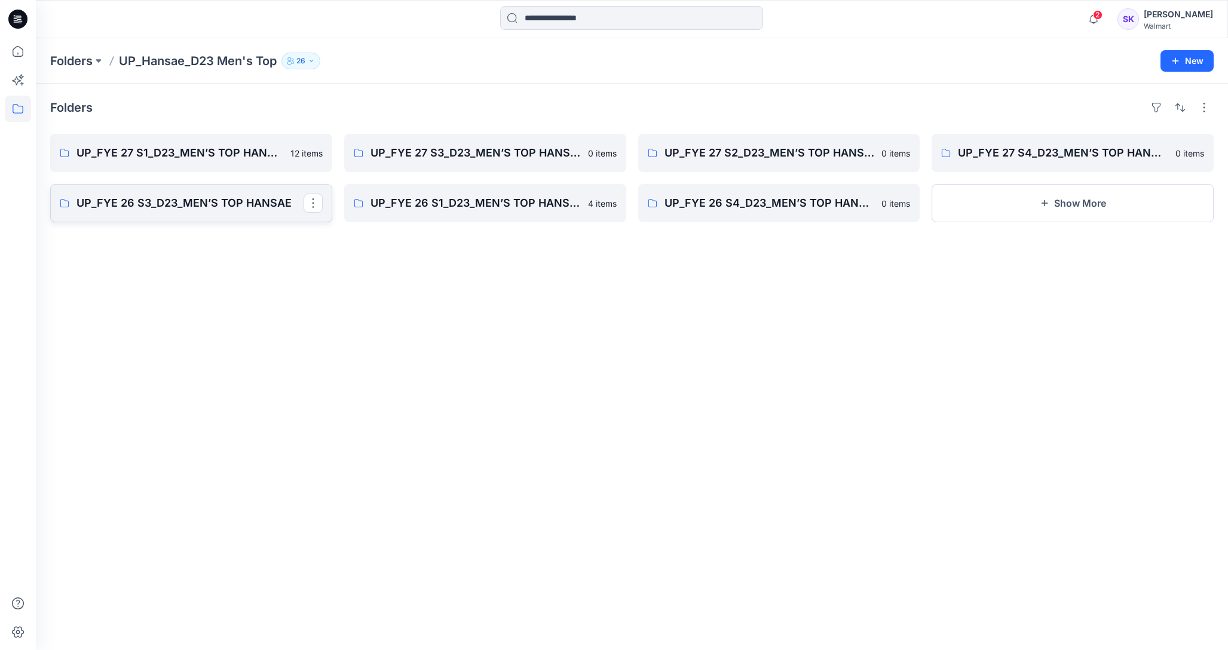
click at [115, 204] on p "UP_FYE 26 S3_D23_MEN’S TOP HANSAE" at bounding box center [190, 203] width 227 height 17
click at [531, 189] on link "UP_FYE 26 S1_D23_MEN’S TOP HANSAE" at bounding box center [485, 203] width 282 height 38
click at [732, 194] on link "UP_FYE 26 S4_D23_MEN’S TOP HANSAE" at bounding box center [779, 203] width 282 height 38
click at [1023, 145] on p "UP_FYE 27 S4_D23_MEN’S TOP HANSAE" at bounding box center [1071, 153] width 227 height 17
click at [713, 151] on p "UP_FYE 27 S2_D23_MEN’S TOP HANSAE" at bounding box center [778, 153] width 227 height 17
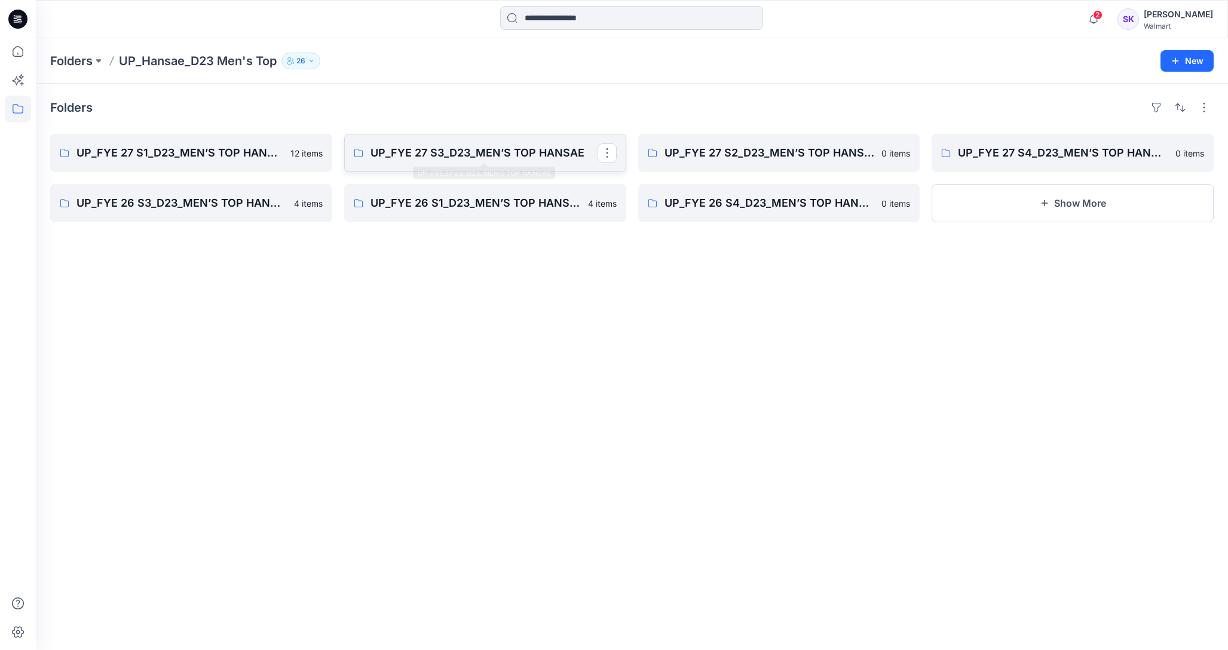
click at [401, 145] on p "UP_FYE 27 S3_D23_MEN’S TOP HANSAE" at bounding box center [484, 153] width 227 height 17
click at [136, 162] on link "UP_FYE 27 S1_D23_MEN’S TOP HANSAE" at bounding box center [191, 153] width 282 height 38
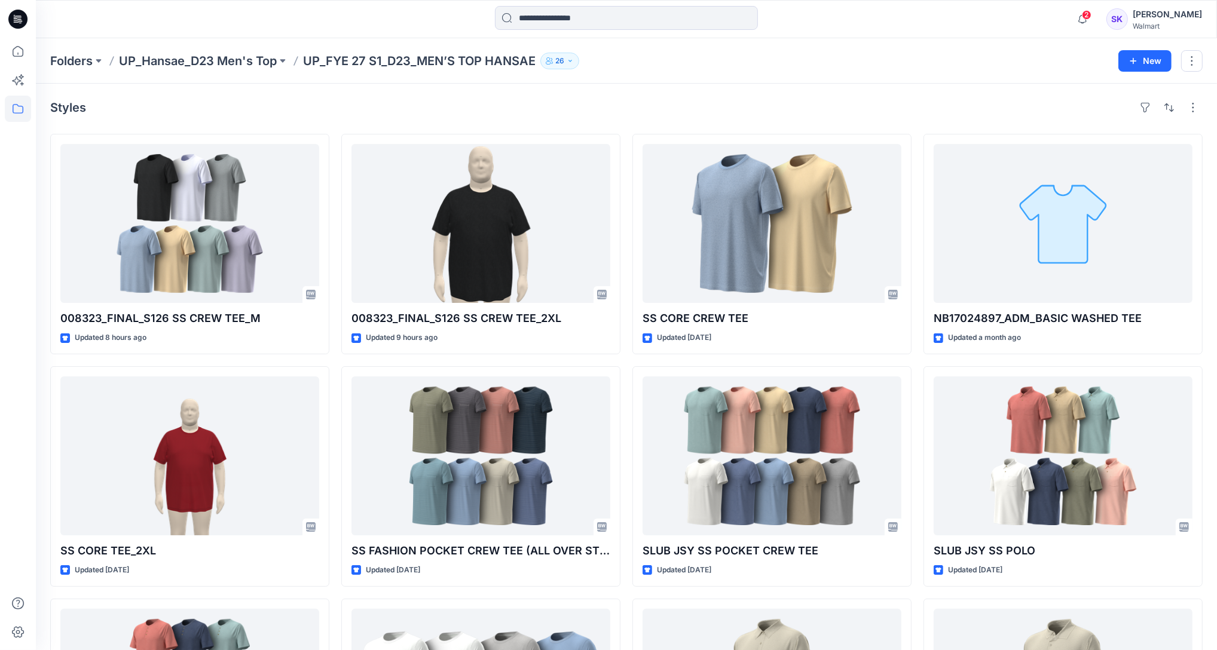
click at [579, 60] on button "26" at bounding box center [559, 61] width 39 height 17
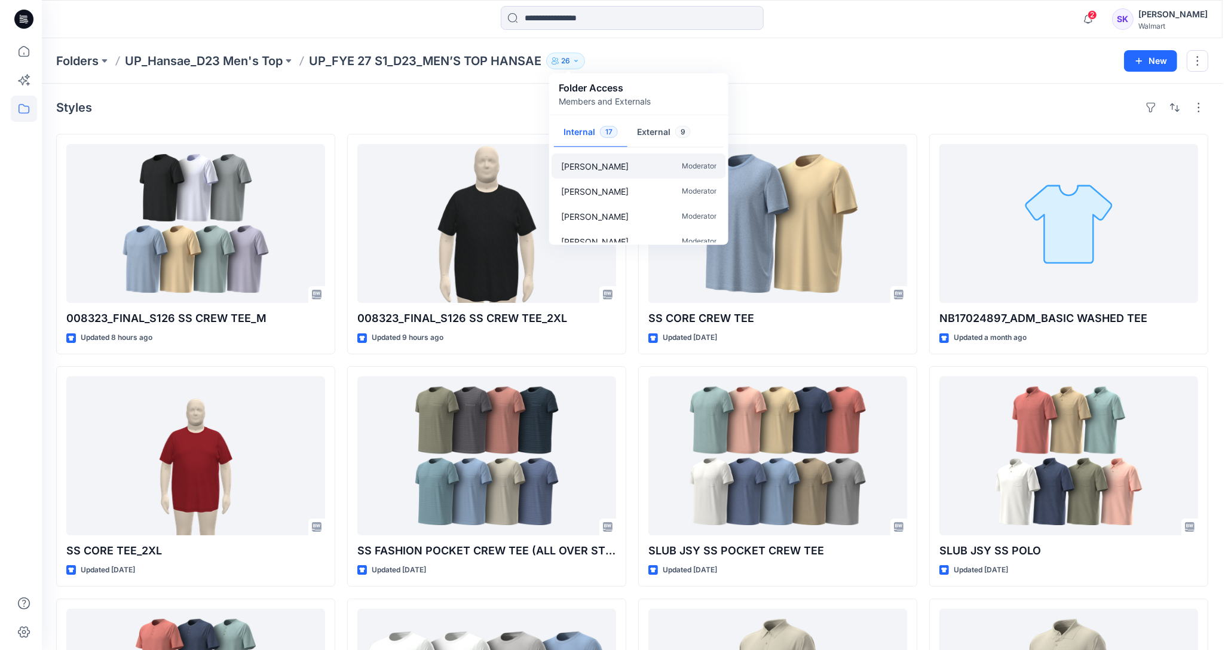
scroll to position [337, 0]
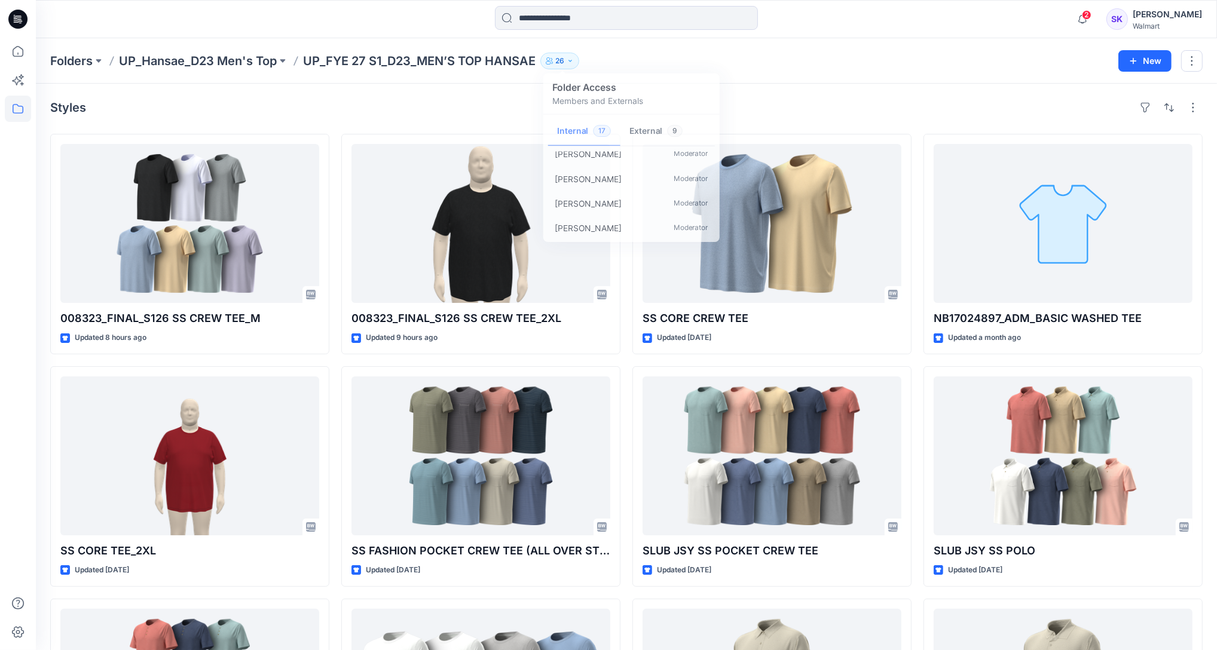
click at [876, 98] on div "Styles" at bounding box center [626, 107] width 1152 height 19
click at [947, 47] on div "Folders UP_Hansae_D23 Men's Top UP_FYE 27 S1_D23_MEN’S TOP HANSAE 26 Folder Acc…" at bounding box center [626, 60] width 1181 height 45
click at [237, 53] on p "UP_Hansae_D23 Men's Top" at bounding box center [198, 61] width 158 height 17
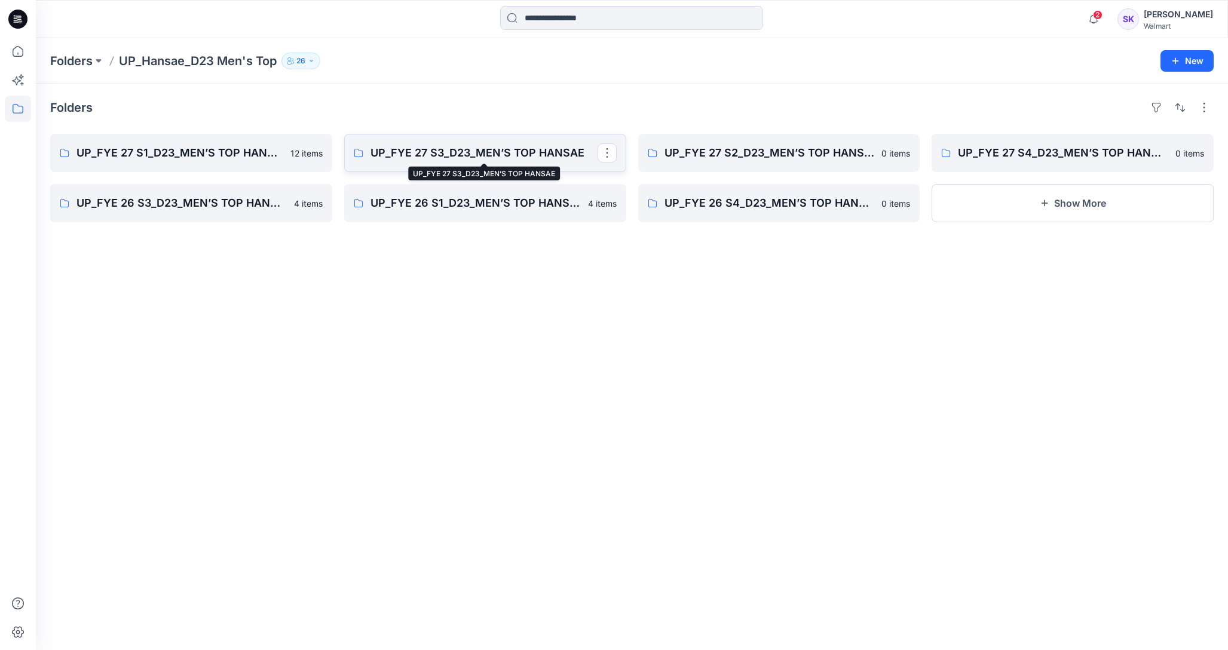
click at [372, 155] on p "UP_FYE 27 S3_D23_MEN’S TOP HANSAE" at bounding box center [484, 153] width 227 height 17
click at [741, 163] on link "UP_FYE 27 S2_D23_MEN’S TOP HANSAE" at bounding box center [779, 153] width 282 height 38
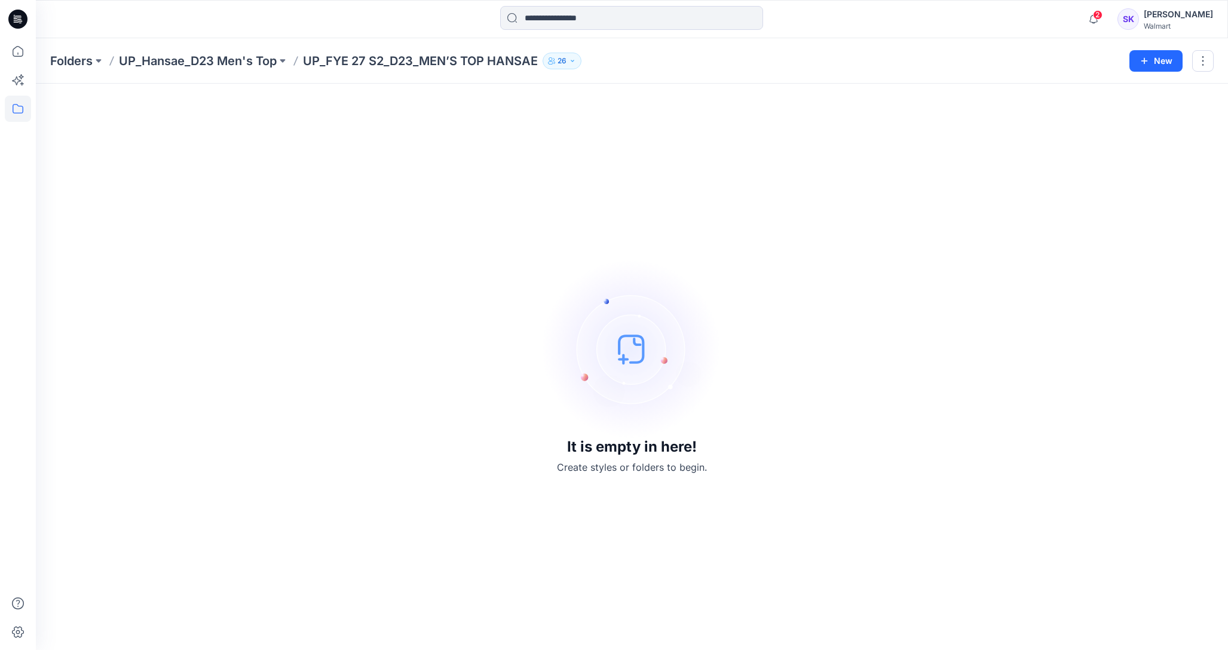
click at [1136, 632] on div "It is empty in here! Create styles or folders to begin." at bounding box center [632, 367] width 1164 height 538
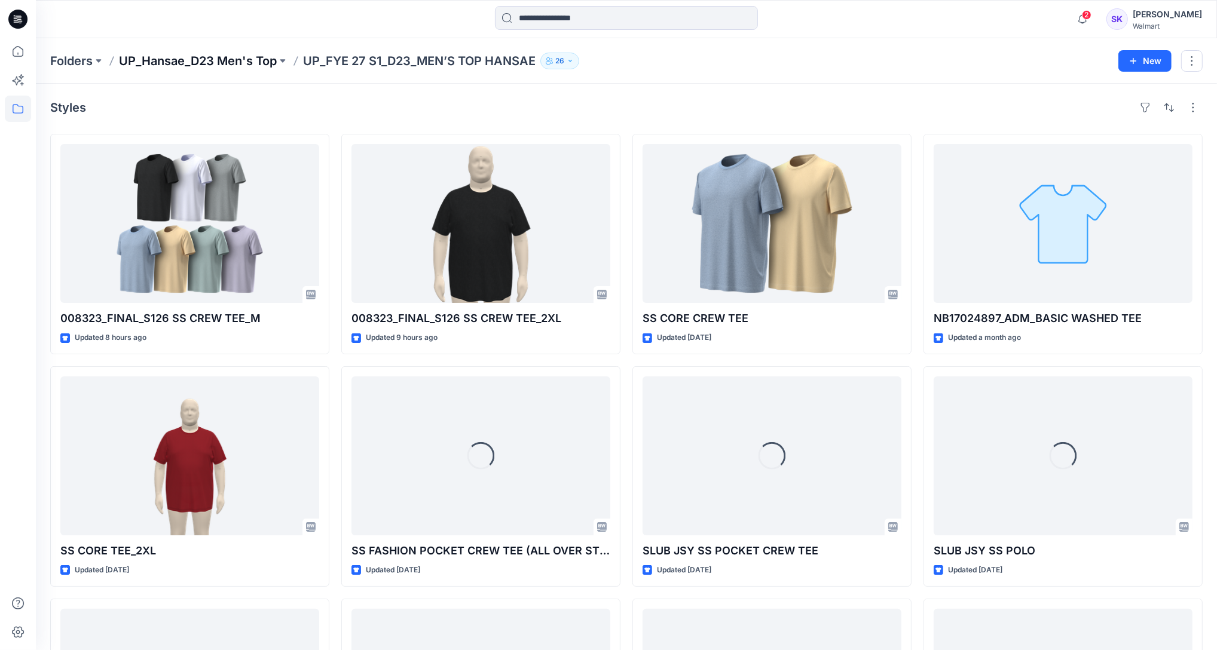
click at [243, 61] on p "UP_Hansae_D23 Men's Top" at bounding box center [198, 61] width 158 height 17
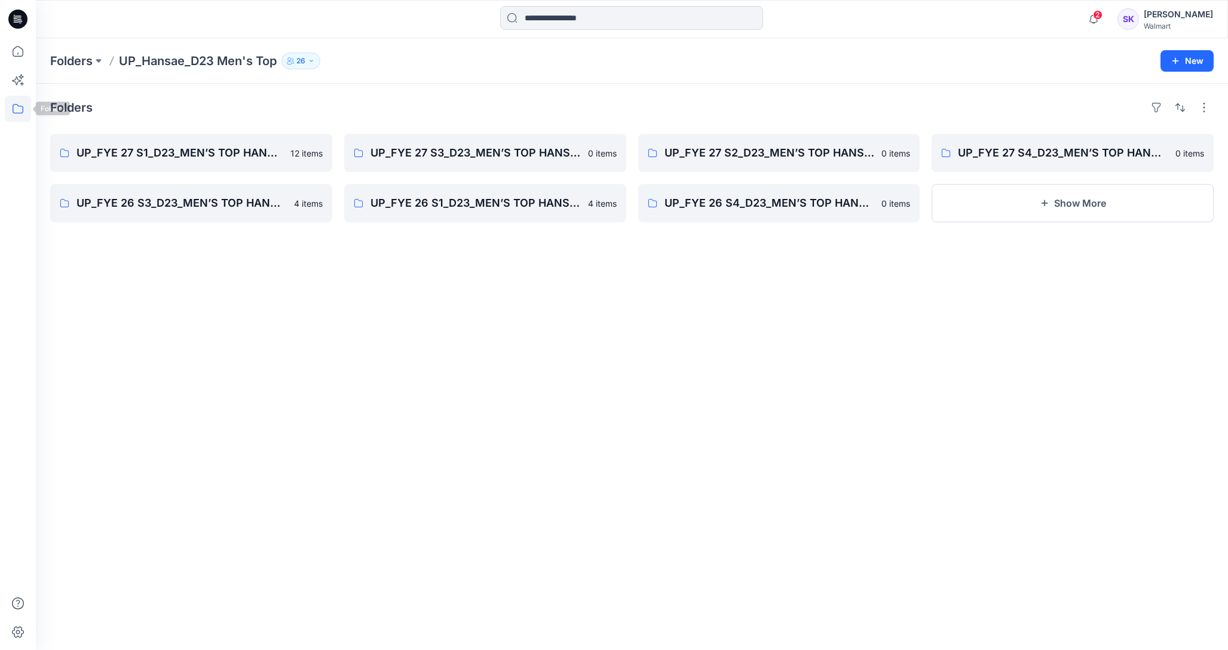
click at [10, 115] on icon at bounding box center [18, 109] width 26 height 26
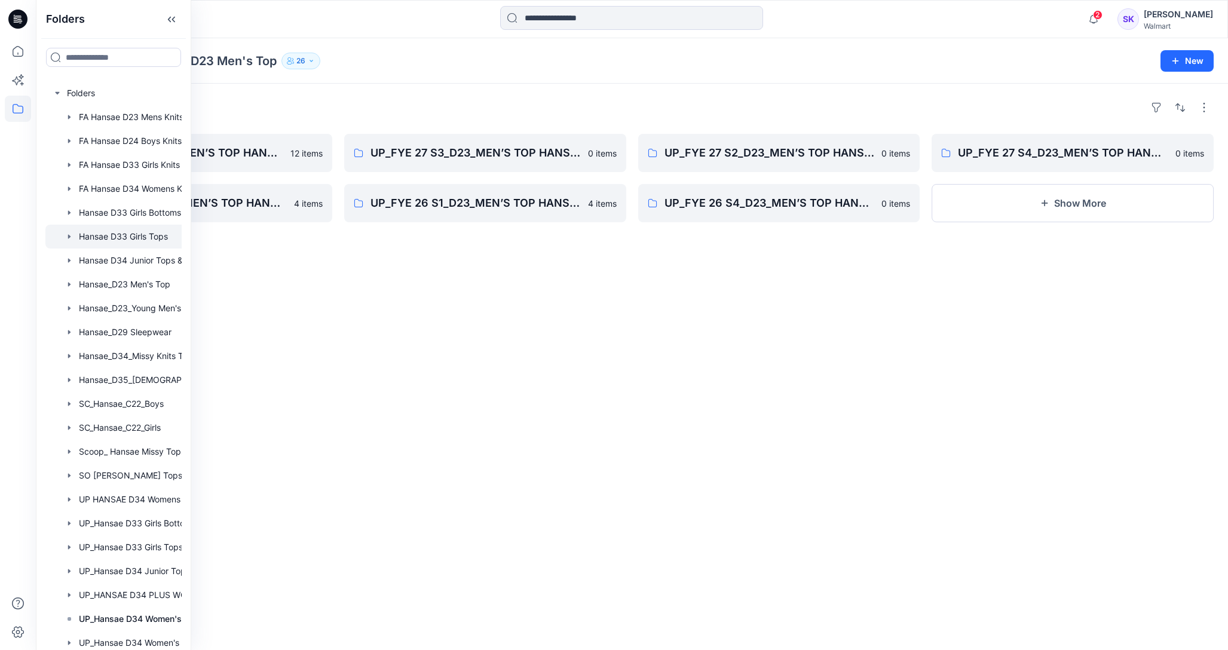
scroll to position [149, 0]
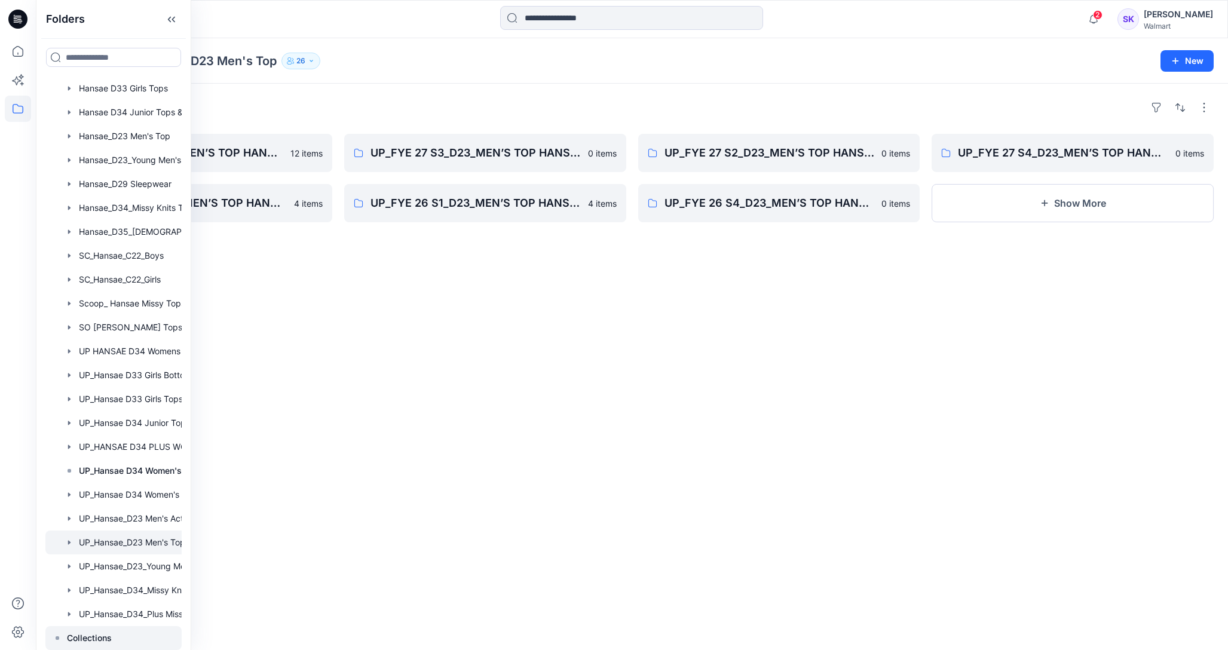
click at [65, 632] on div at bounding box center [113, 638] width 136 height 24
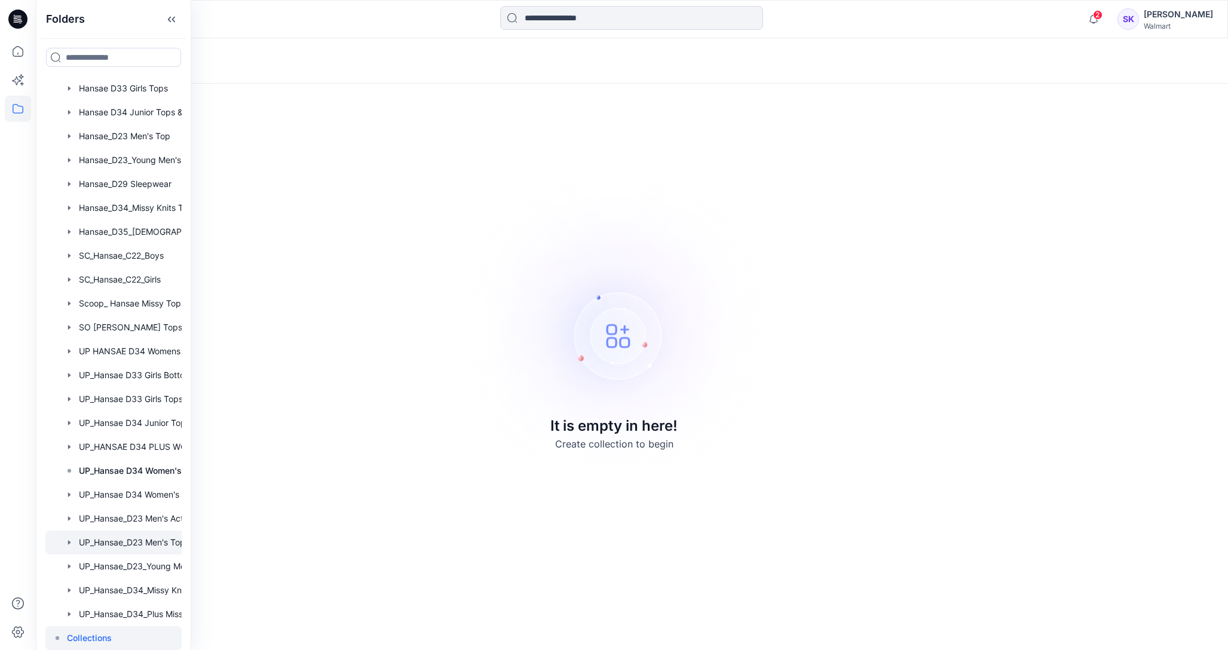
click at [100, 546] on div at bounding box center [128, 543] width 167 height 24
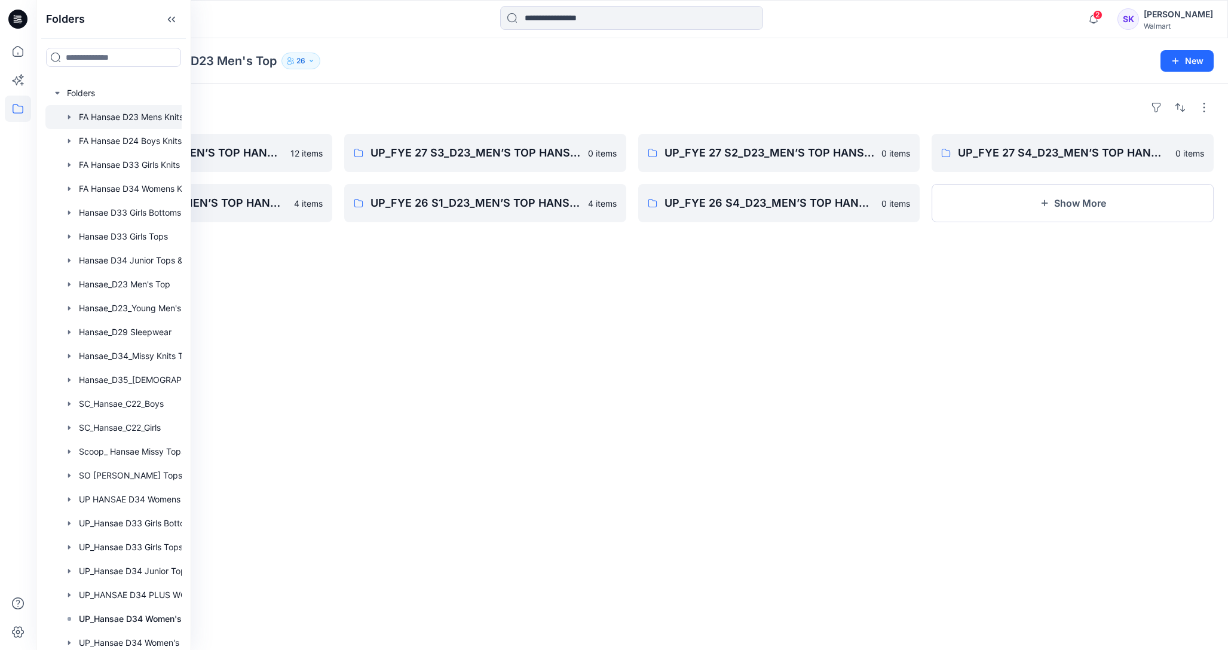
click at [141, 112] on div at bounding box center [128, 117] width 167 height 24
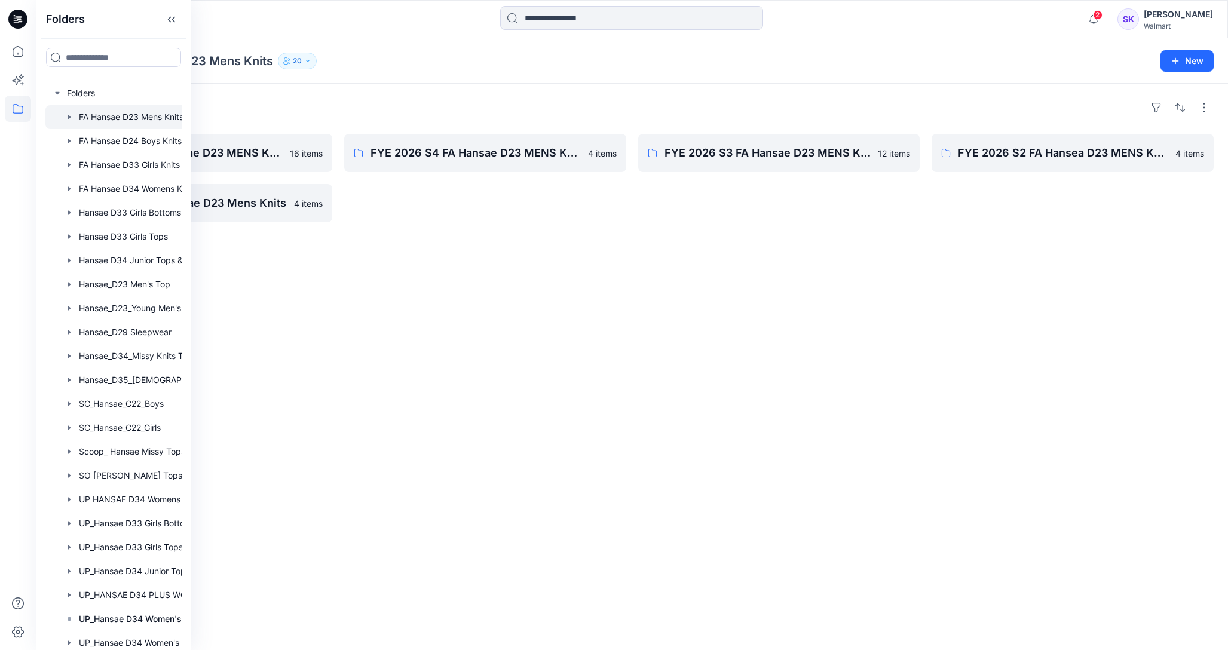
click at [955, 345] on div "Folders FYE 2027 S1 FA Hansae D23 MENS KNIT 16 items FYE 2025 S1 FA Hansae D23 …" at bounding box center [632, 367] width 1192 height 567
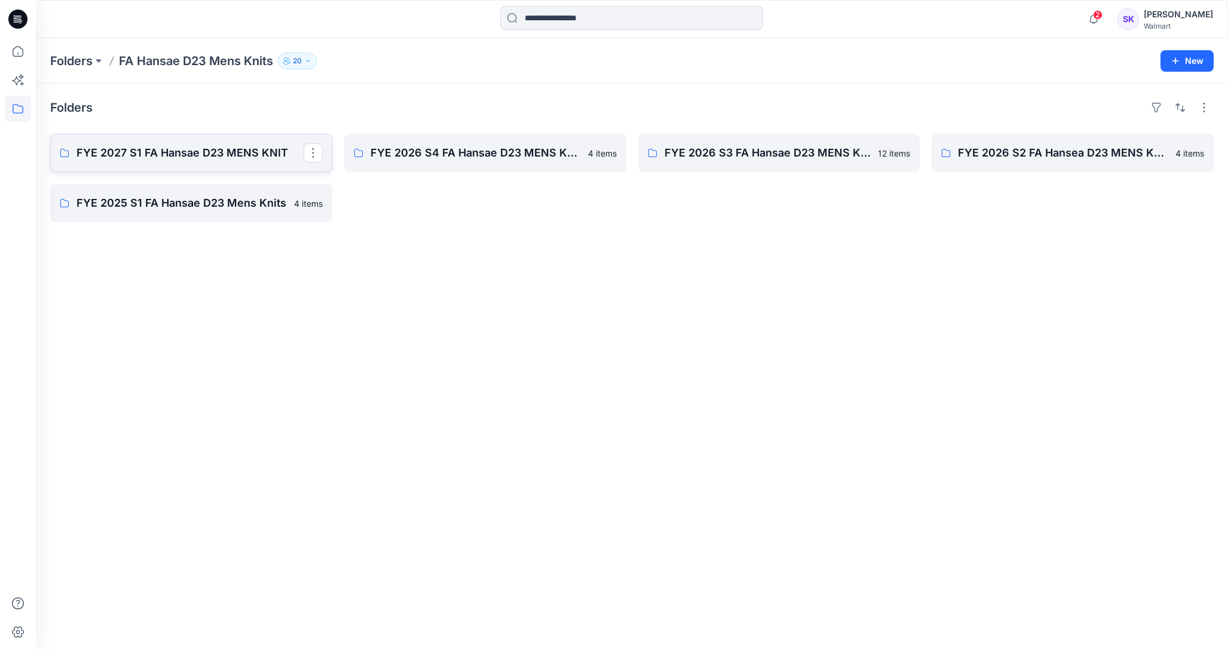
click at [273, 142] on link "FYE 2027 S1 FA Hansae D23 MENS KNIT" at bounding box center [191, 153] width 282 height 38
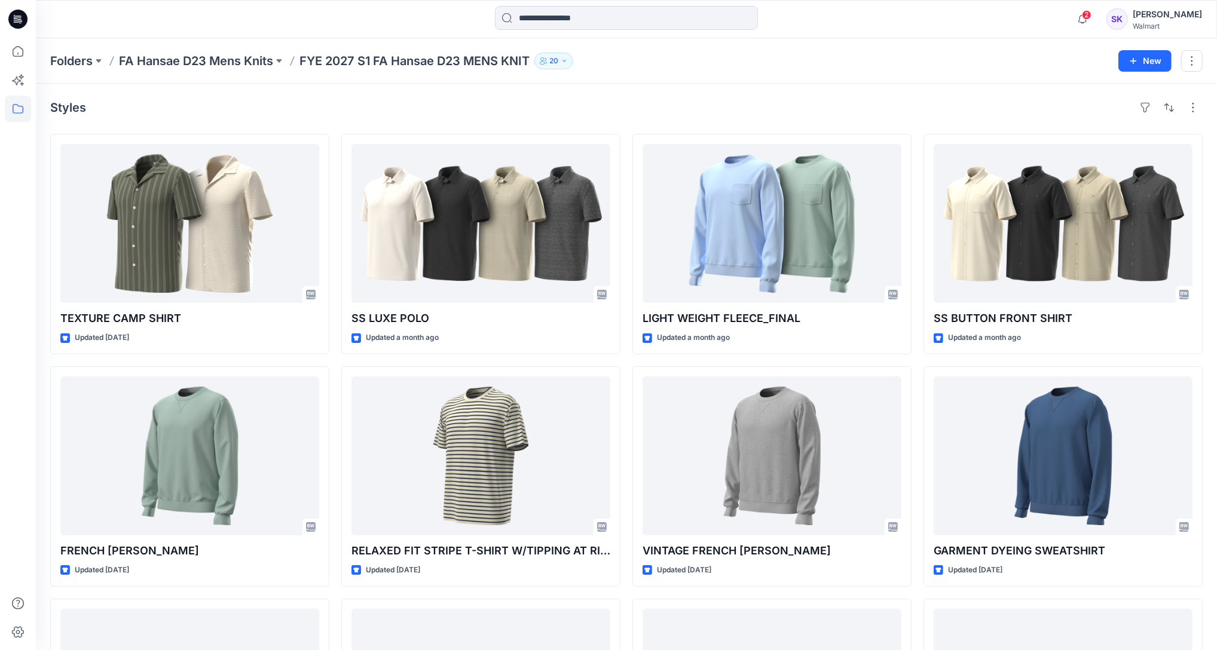
click at [975, 42] on div "Folders FA Hansae D23 Mens Knits FYE 2027 S1 FA Hansae D23 MENS KNIT 20 New" at bounding box center [626, 60] width 1181 height 45
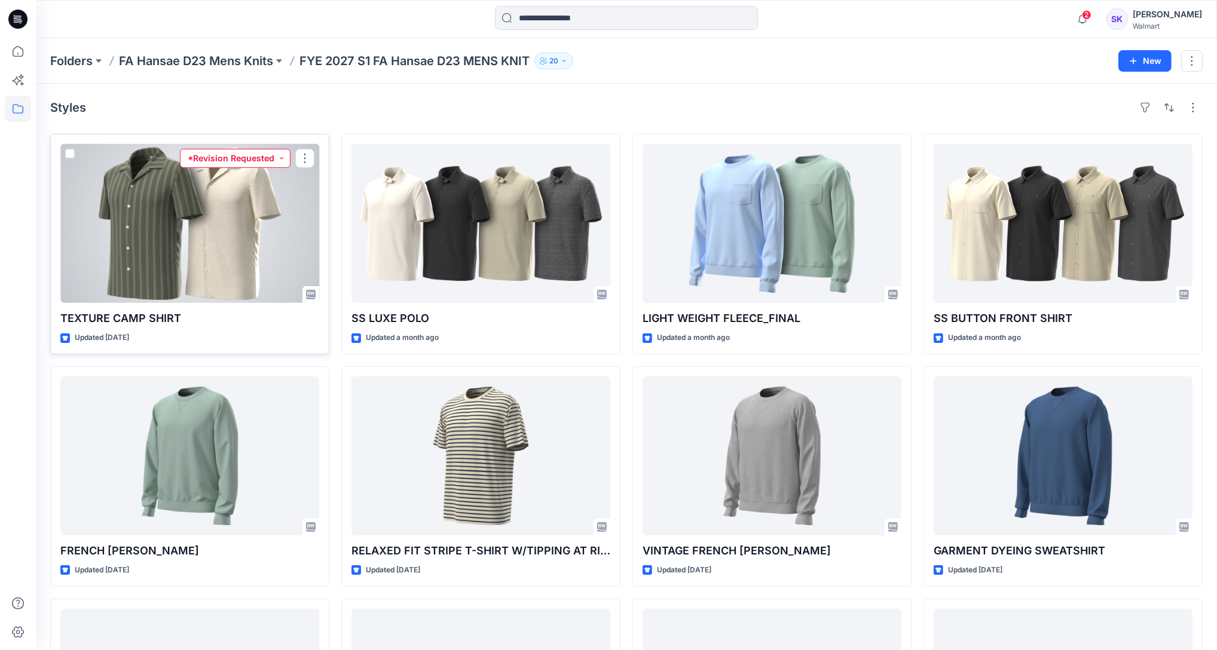
click at [262, 161] on button "*Revision Requested" at bounding box center [235, 158] width 111 height 19
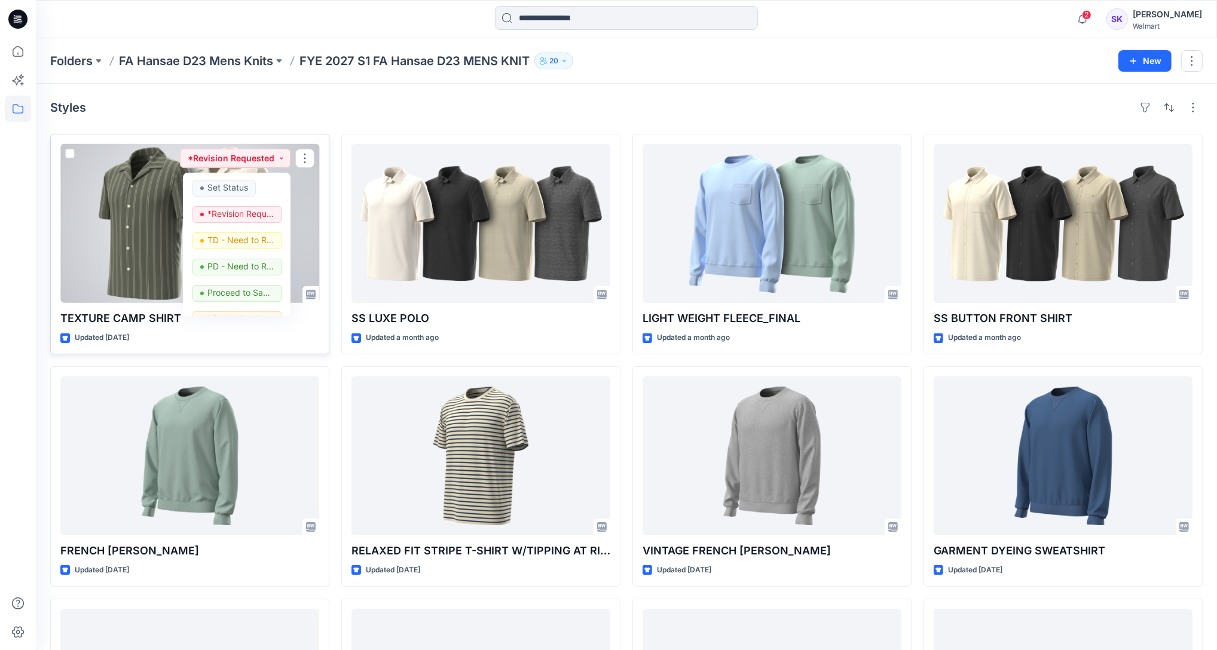
click at [310, 200] on div at bounding box center [189, 223] width 259 height 159
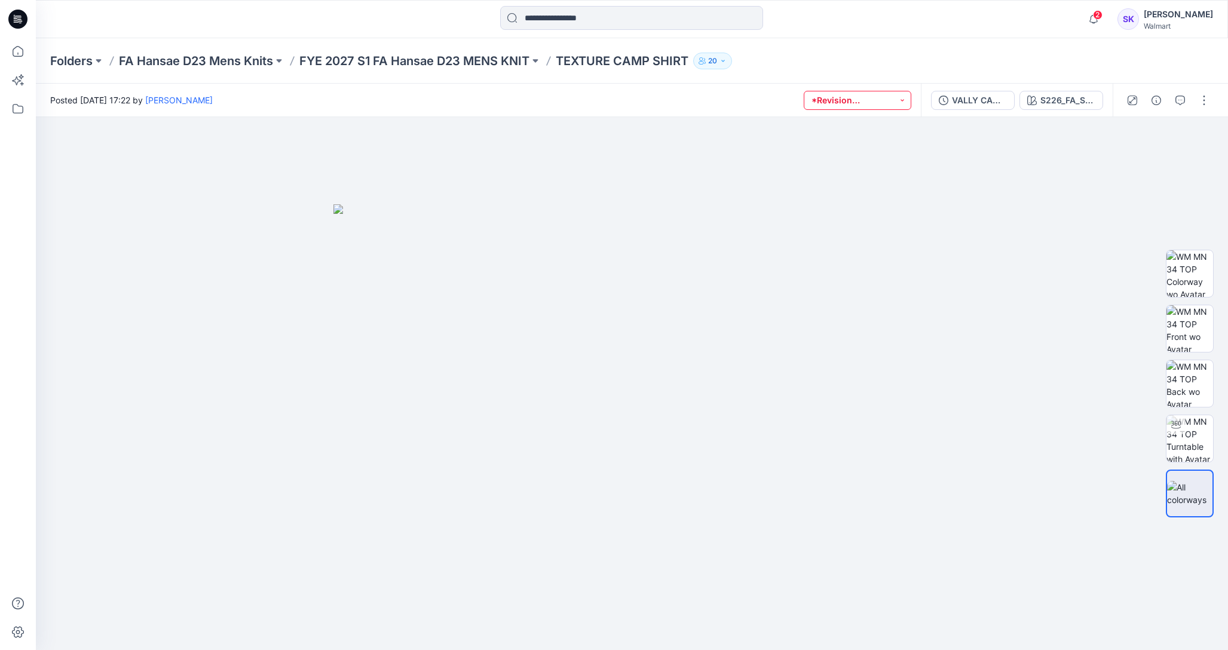
click at [871, 106] on button "*Revision Requested" at bounding box center [858, 100] width 108 height 19
click at [1205, 100] on button "button" at bounding box center [1204, 100] width 19 height 19
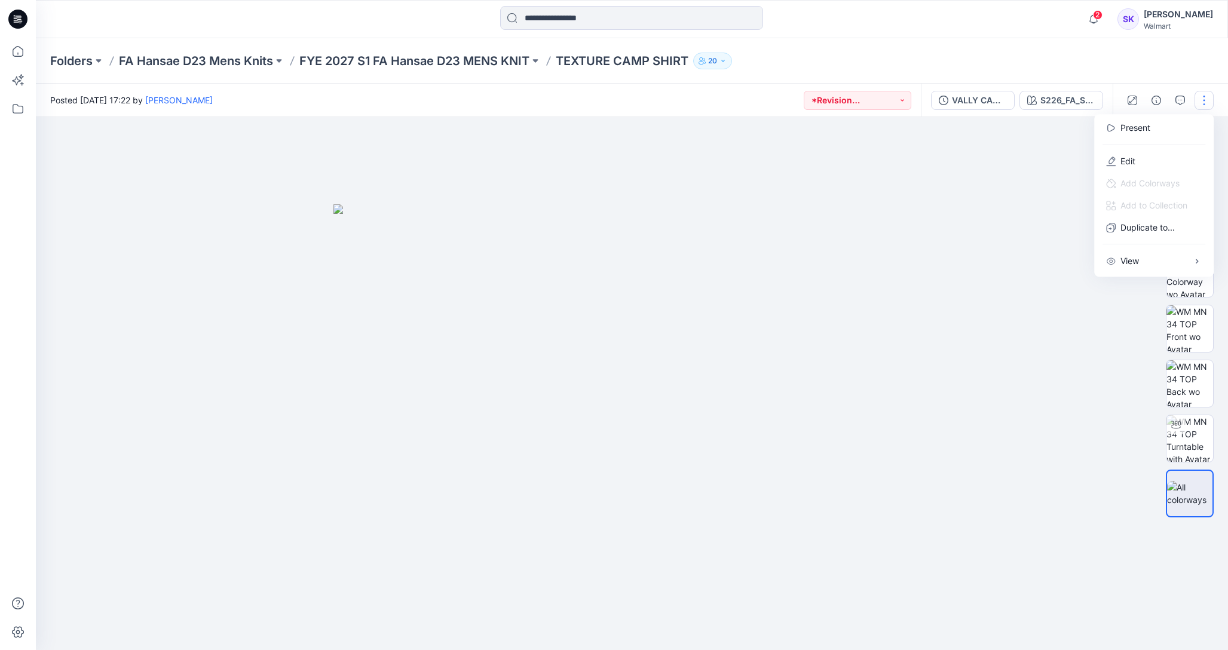
click at [900, 210] on img at bounding box center [633, 427] width 598 height 446
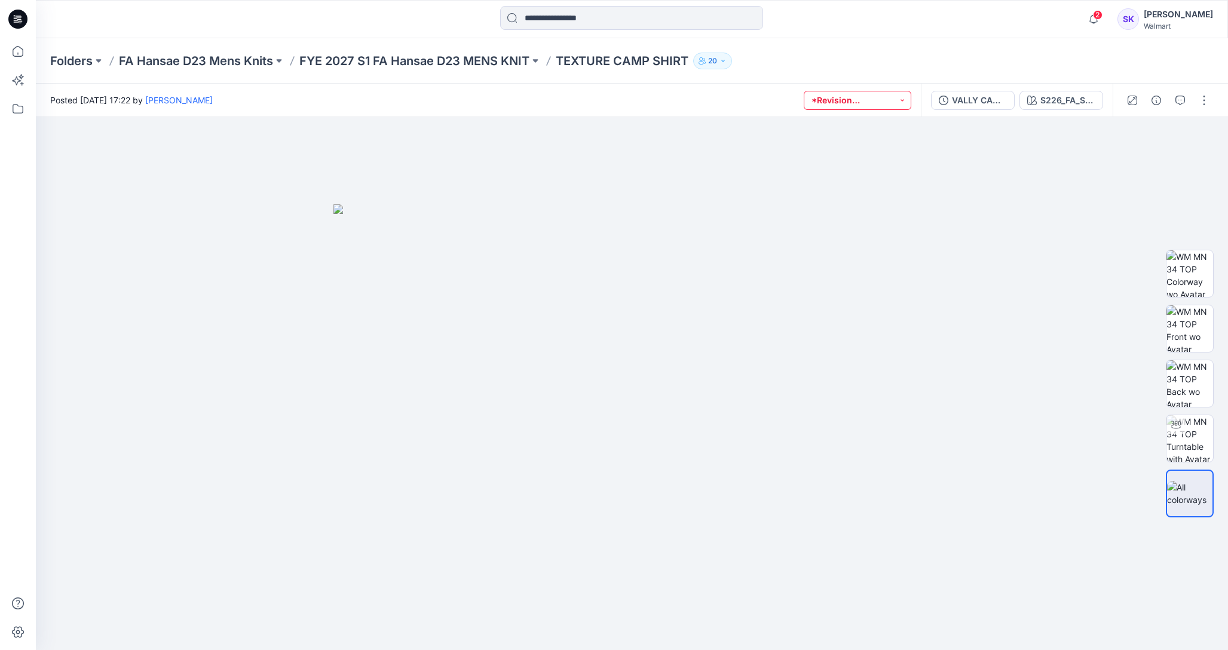
click at [900, 100] on button "*Revision Requested" at bounding box center [858, 100] width 108 height 19
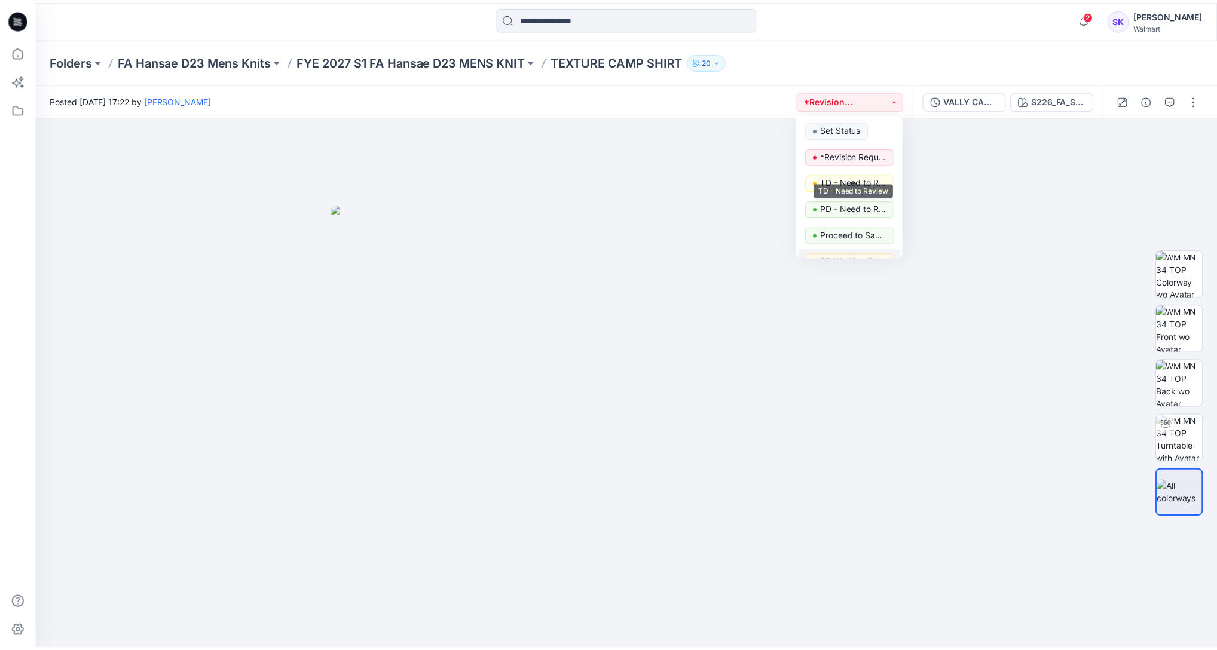
scroll to position [150, 0]
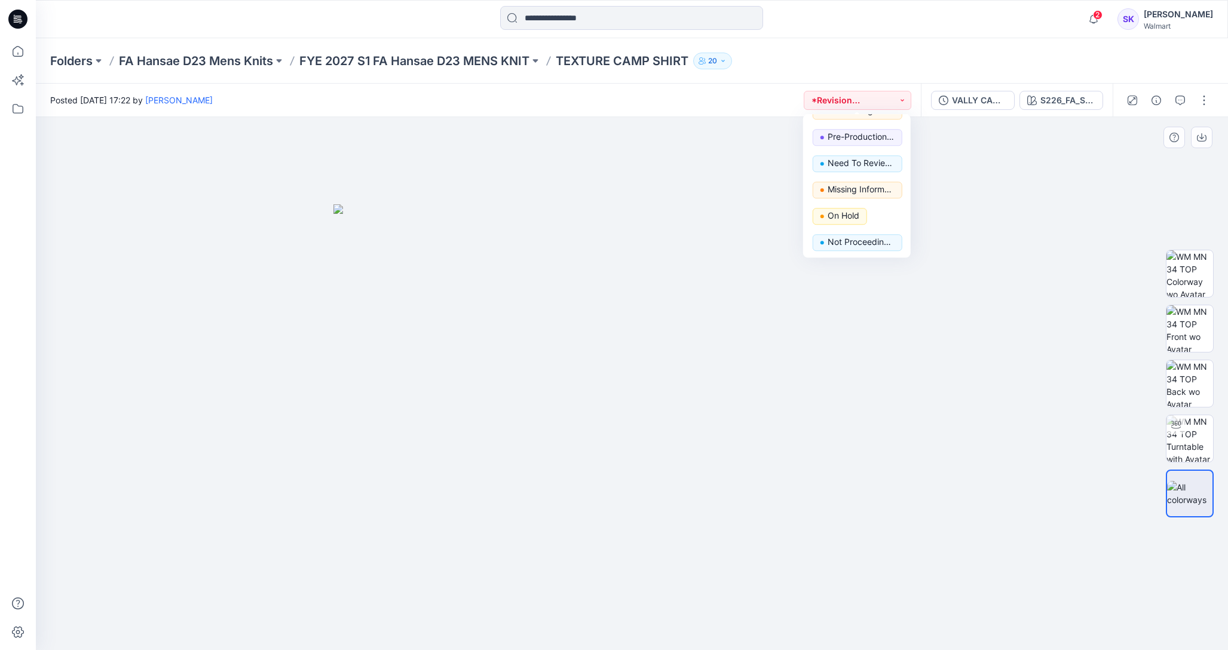
click at [745, 126] on div at bounding box center [632, 384] width 1192 height 534
click at [1180, 103] on icon "button" at bounding box center [1181, 101] width 10 height 10
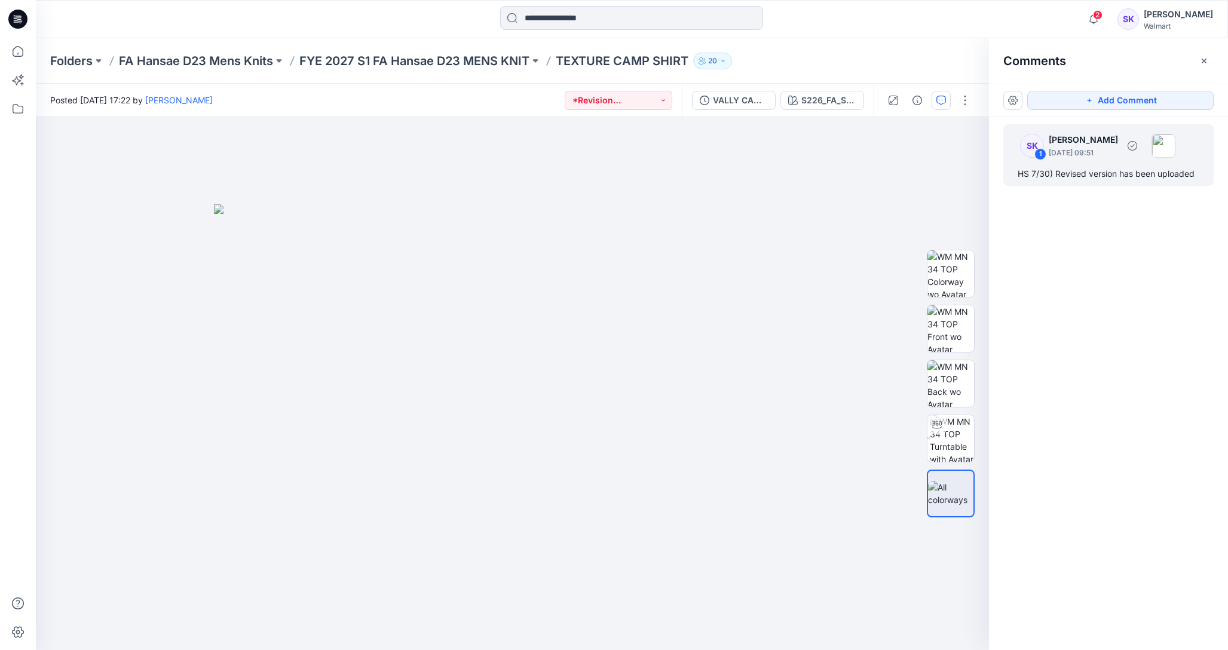
click at [1112, 181] on div "SK 1 [PERSON_NAME] [DATE] 09:51 HS 7/30) Revised version has been uploaded" at bounding box center [1109, 155] width 210 height 62
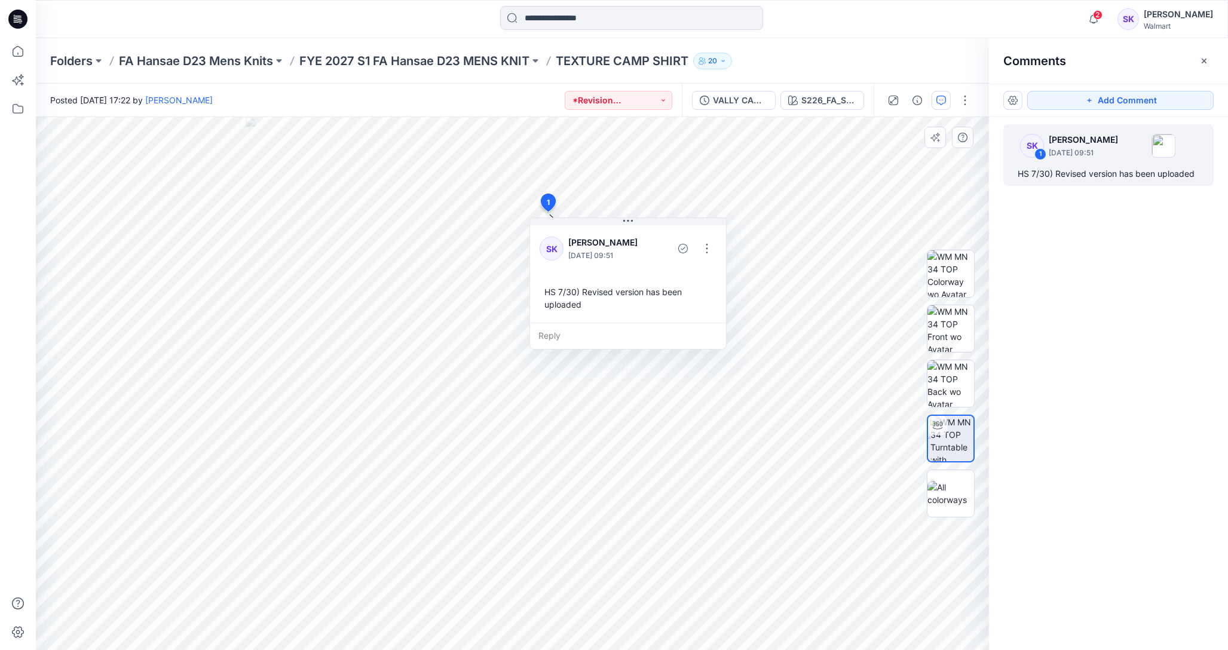
click at [548, 200] on span "1" at bounding box center [548, 202] width 3 height 11
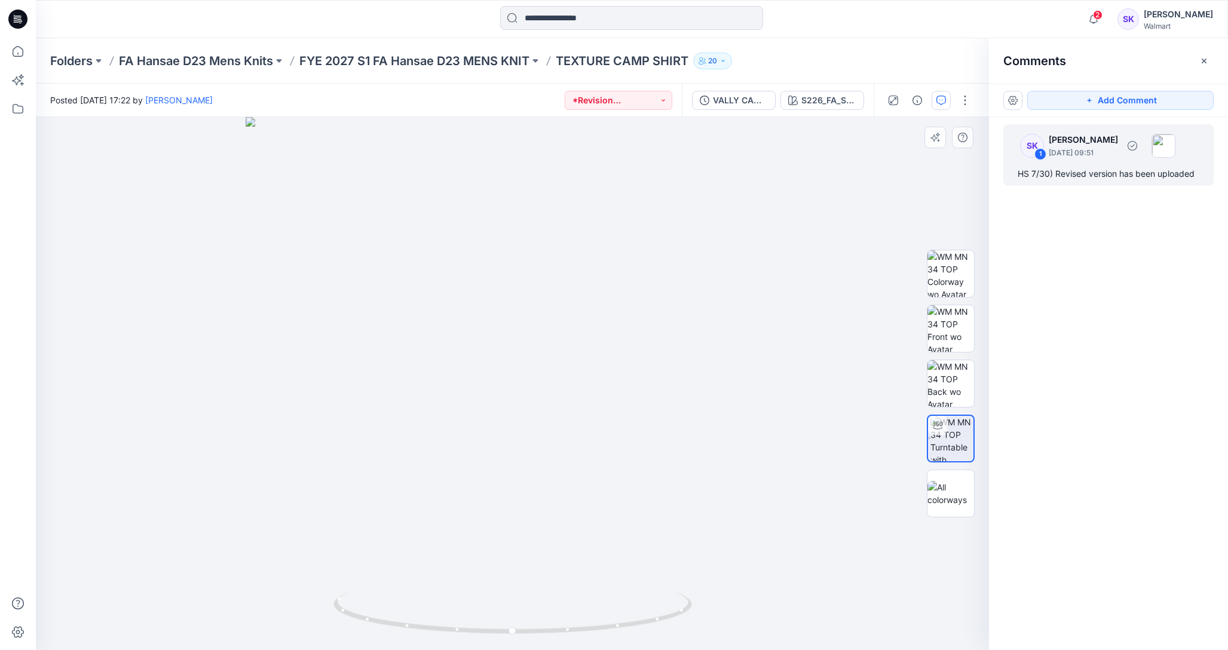
click at [1047, 148] on div "SK 1 [PERSON_NAME] [DATE] 09:51" at bounding box center [1093, 145] width 165 height 33
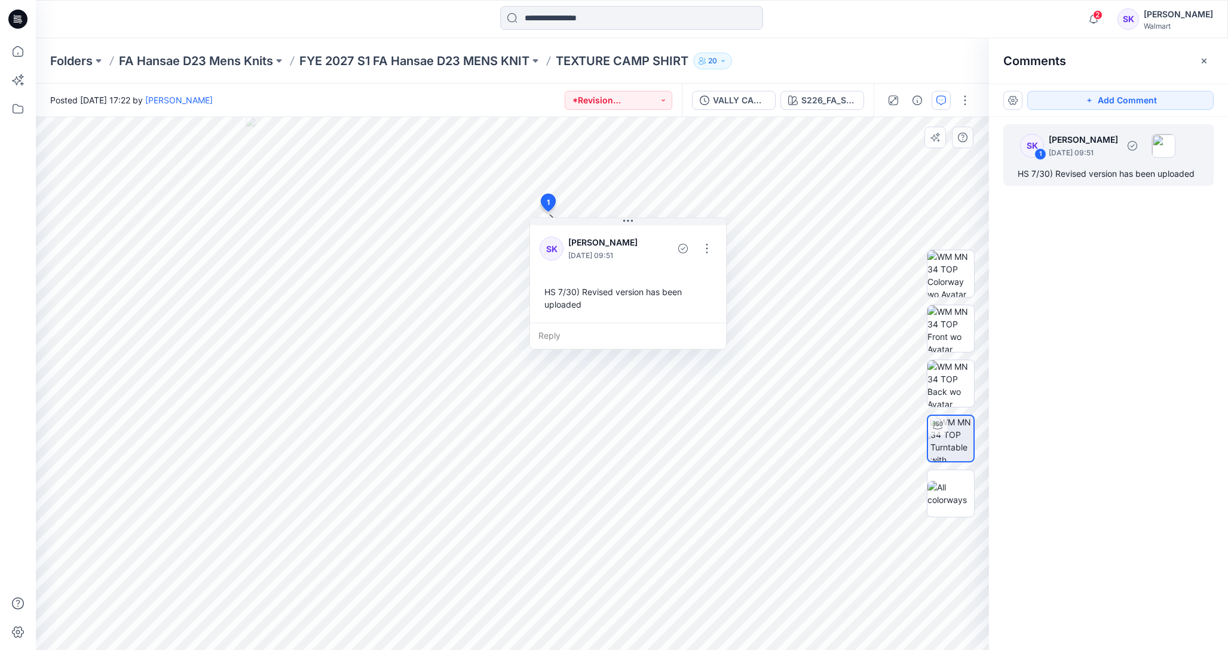
click at [1199, 178] on div "SK 1 [PERSON_NAME] [DATE] 09:51 HS 7/30) Revised version has been uploaded" at bounding box center [1109, 155] width 210 height 62
drag, startPoint x: 1207, startPoint y: 172, endPoint x: 1015, endPoint y: 177, distance: 192.5
click at [1015, 177] on div "SK 1 [PERSON_NAME] [DATE] 09:51 HS 7/30) Revised version has been uploaded" at bounding box center [1109, 155] width 210 height 62
copy div "HS 7/30) Revised version has been uploaded"
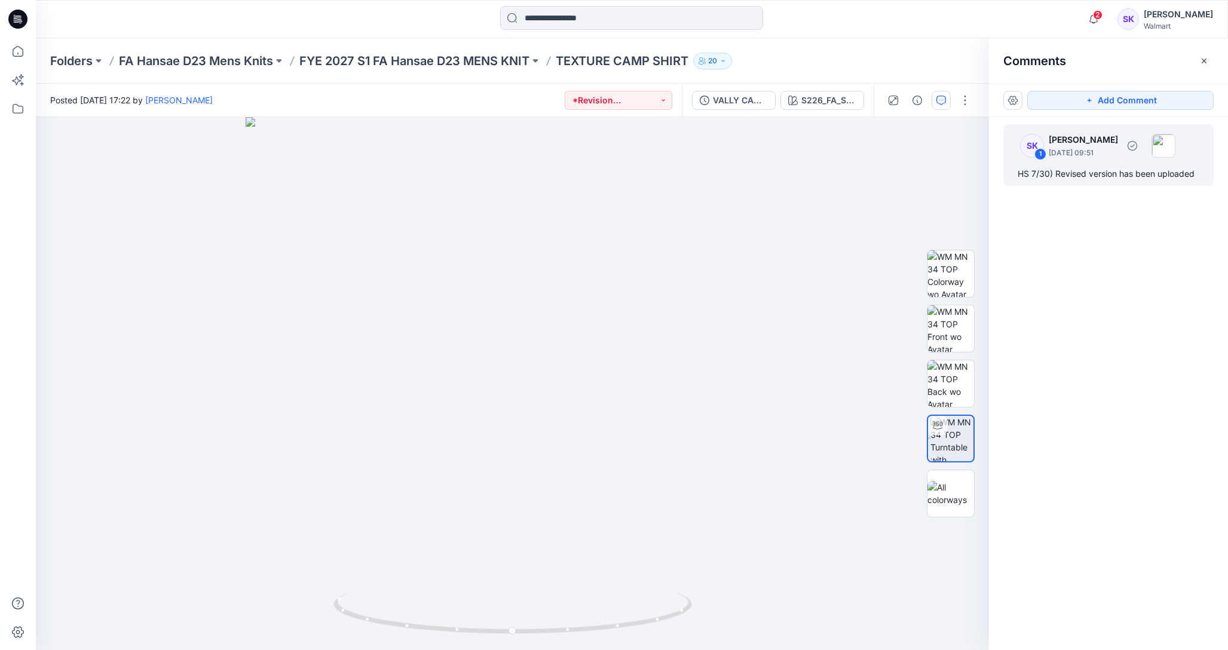
click at [1039, 151] on div "1" at bounding box center [1041, 154] width 12 height 12
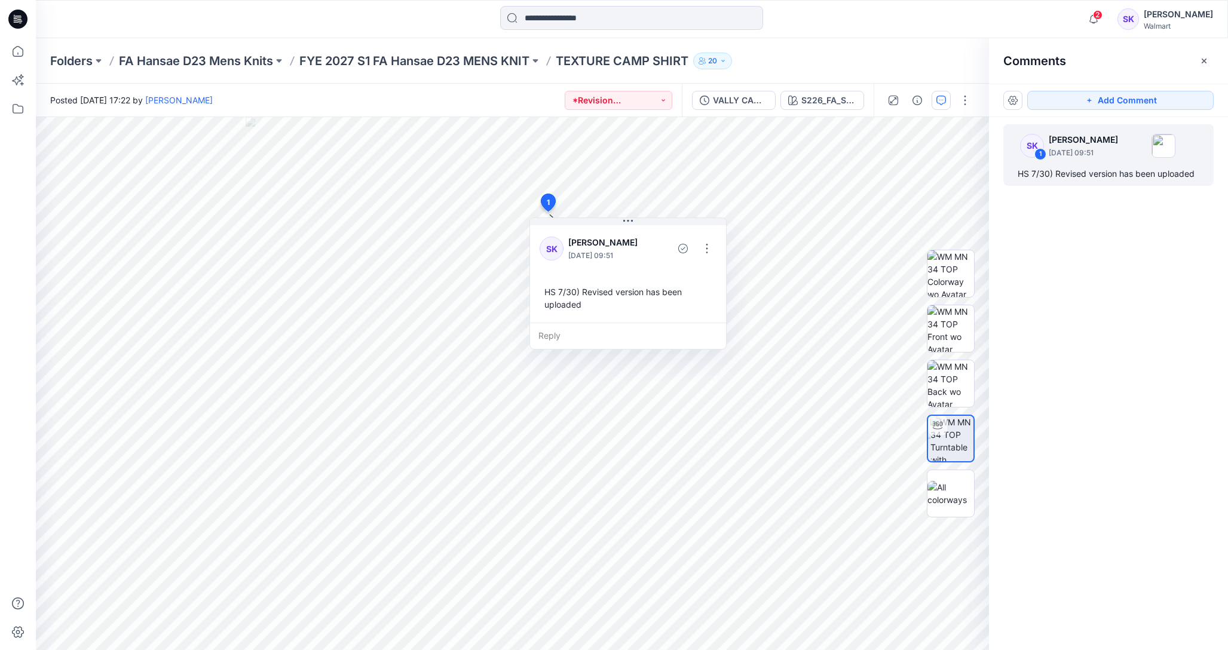
click at [549, 202] on span "1" at bounding box center [548, 202] width 3 height 11
click at [487, 60] on p "FYE 2027 S1 FA Hansae D23 MENS KNIT" at bounding box center [414, 61] width 230 height 17
